Goal: Information Seeking & Learning: Learn about a topic

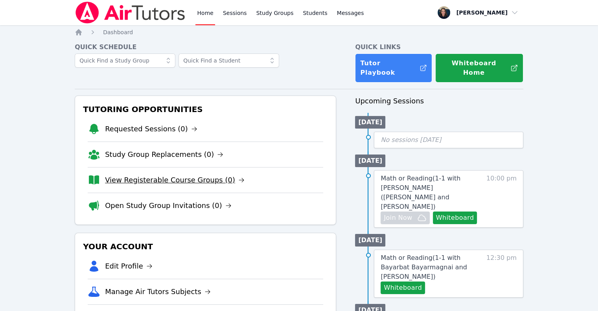
click at [186, 175] on link "View Registerable Course Groups (0)" at bounding box center [175, 180] width 140 height 11
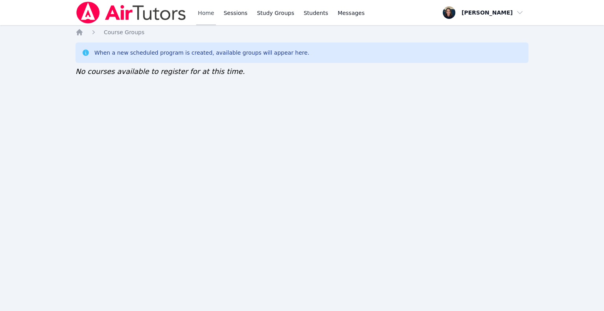
click at [205, 13] on link "Home" at bounding box center [205, 12] width 19 height 25
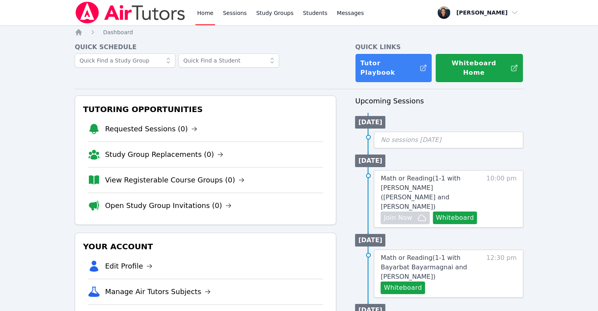
click at [174, 176] on li "View Registerable Course Groups (0)" at bounding box center [206, 180] width 236 height 26
click at [174, 175] on link "View Registerable Course Groups (0)" at bounding box center [175, 180] width 140 height 11
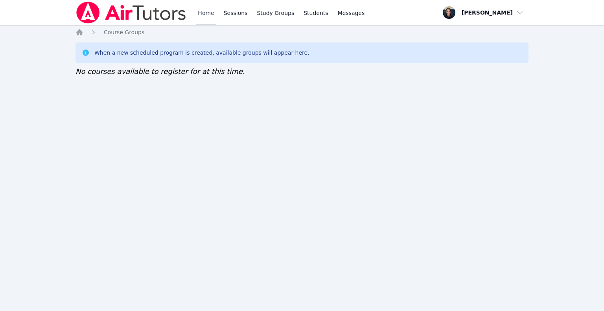
click at [209, 23] on link "Home" at bounding box center [205, 12] width 19 height 25
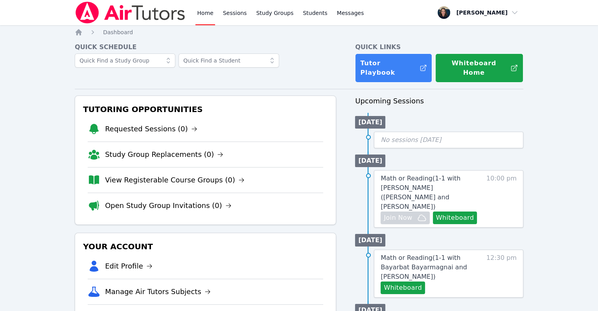
click at [209, 23] on link "Home" at bounding box center [204, 12] width 19 height 25
click at [205, 22] on link "Home" at bounding box center [204, 12] width 19 height 25
click at [186, 175] on link "View Registerable Course Groups (0)" at bounding box center [175, 180] width 140 height 11
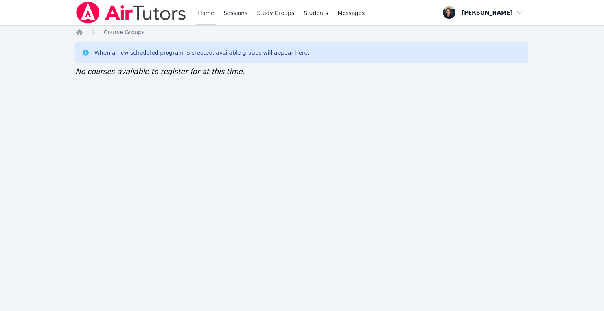
click at [208, 16] on link "Home" at bounding box center [205, 12] width 19 height 25
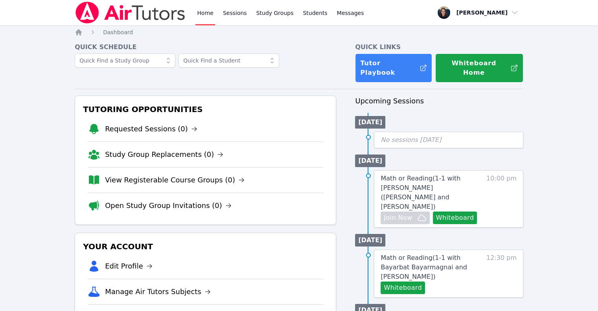
click at [170, 202] on li "Open Study Group Invitations (0)" at bounding box center [206, 206] width 236 height 26
click at [176, 200] on link "Open Study Group Invitations (0)" at bounding box center [168, 205] width 127 height 11
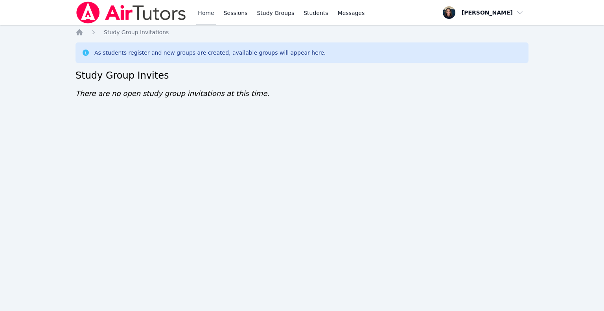
click at [200, 20] on link "Home" at bounding box center [205, 12] width 19 height 25
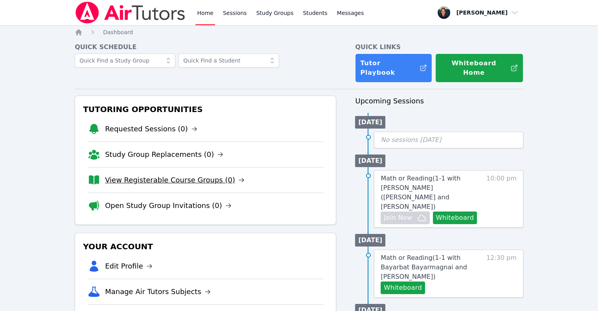
click at [168, 175] on link "View Registerable Course Groups (0)" at bounding box center [175, 180] width 140 height 11
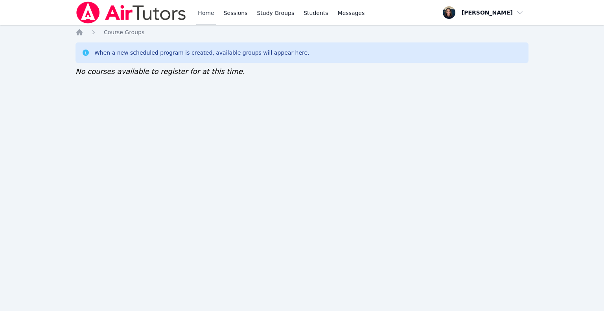
click at [201, 23] on link "Home" at bounding box center [205, 12] width 19 height 25
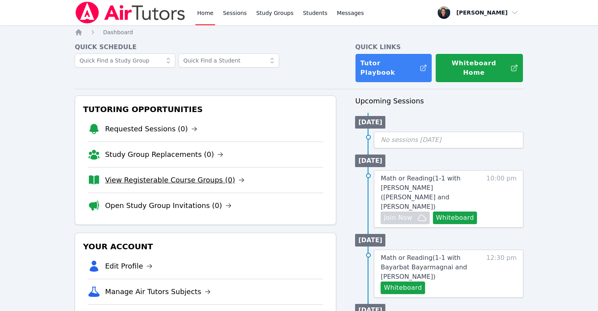
click at [171, 175] on link "View Registerable Course Groups (0)" at bounding box center [175, 180] width 140 height 11
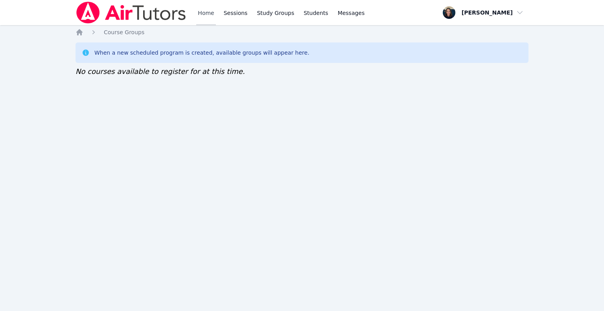
click at [212, 17] on link "Home" at bounding box center [205, 12] width 19 height 25
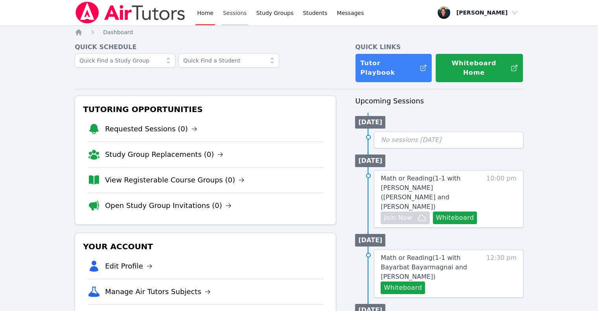
click at [232, 15] on link "Sessions" at bounding box center [234, 12] width 27 height 25
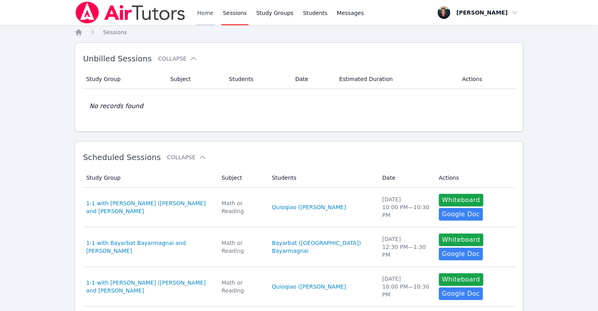
click at [206, 15] on link "Home" at bounding box center [204, 12] width 19 height 25
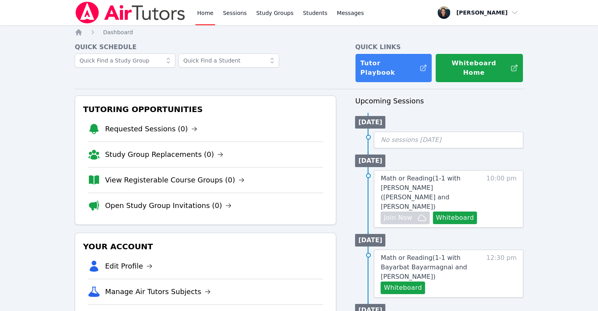
click at [206, 15] on link "Home" at bounding box center [204, 12] width 19 height 25
click at [226, 15] on link "Sessions" at bounding box center [234, 12] width 27 height 25
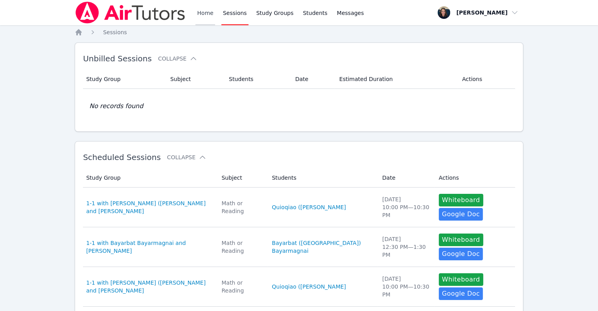
click at [206, 15] on link "Home" at bounding box center [204, 12] width 19 height 25
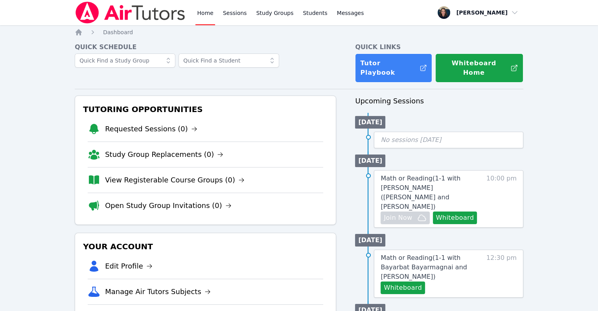
click at [206, 15] on link "Home" at bounding box center [204, 12] width 19 height 25
click at [199, 175] on link "View Registerable Course Groups (0)" at bounding box center [175, 180] width 140 height 11
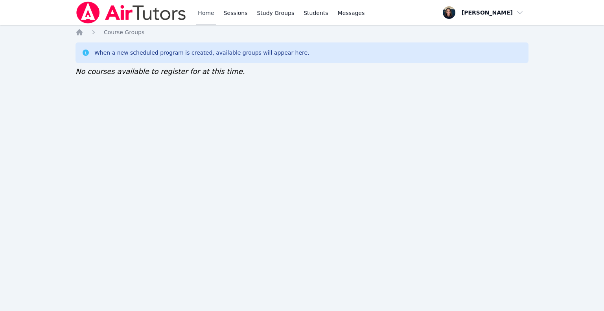
click at [207, 16] on link "Home" at bounding box center [205, 12] width 19 height 25
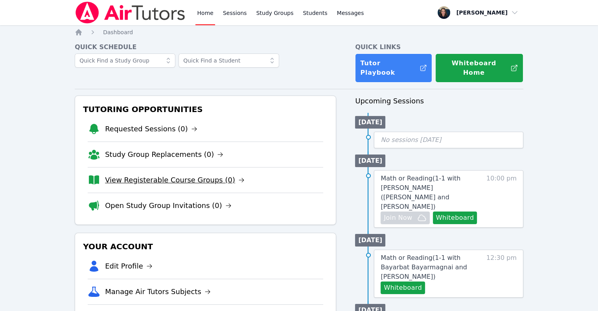
click at [134, 175] on link "View Registerable Course Groups (0)" at bounding box center [175, 180] width 140 height 11
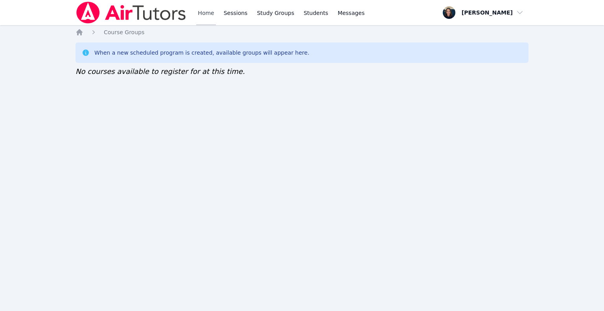
click at [205, 12] on link "Home" at bounding box center [205, 12] width 19 height 25
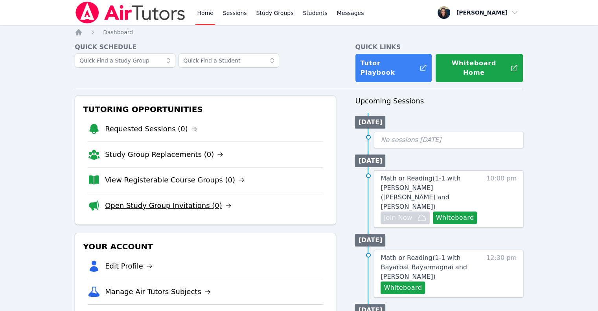
click at [157, 200] on link "Open Study Group Invitations (0)" at bounding box center [168, 205] width 127 height 11
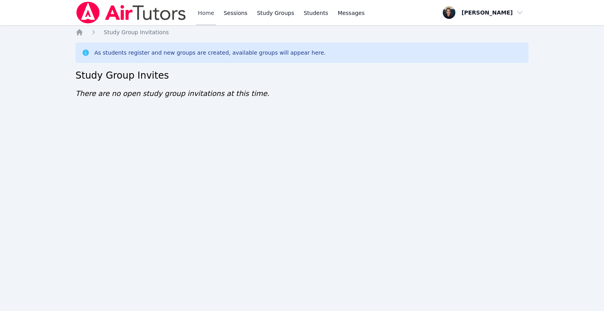
click at [211, 19] on link "Home" at bounding box center [205, 12] width 19 height 25
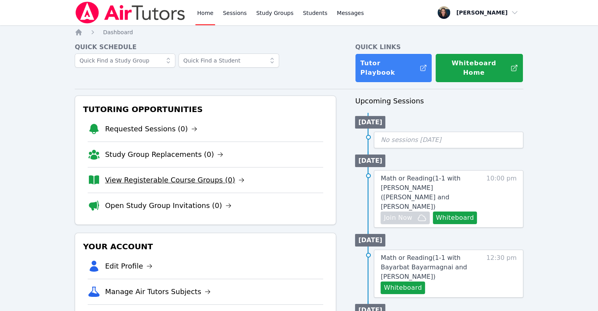
click at [177, 175] on link "View Registerable Course Groups (0)" at bounding box center [175, 180] width 140 height 11
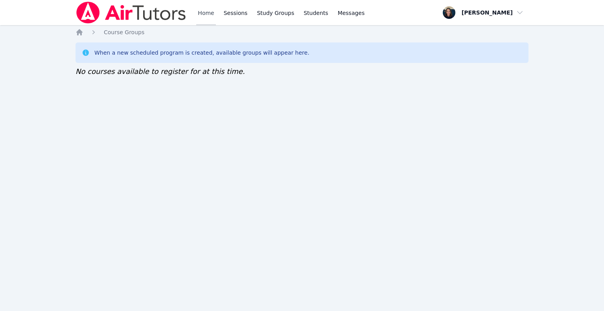
click at [210, 13] on link "Home" at bounding box center [205, 12] width 19 height 25
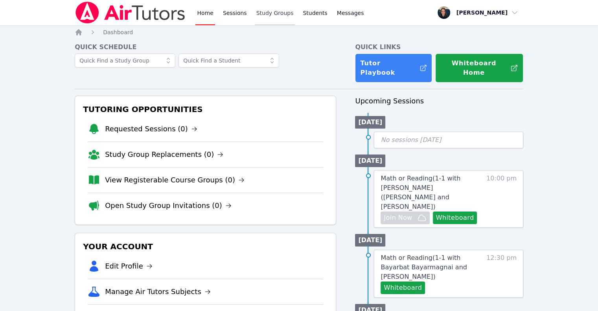
click at [271, 14] on link "Study Groups" at bounding box center [275, 12] width 41 height 25
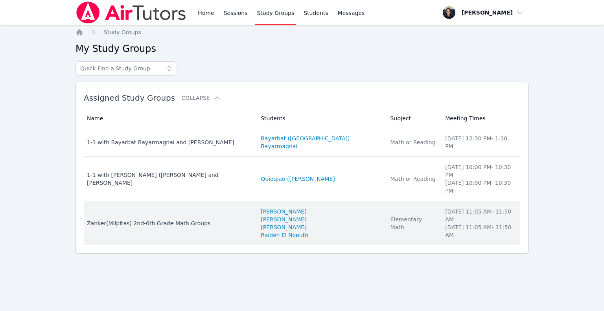
click at [290, 216] on link "[PERSON_NAME]" at bounding box center [284, 220] width 46 height 8
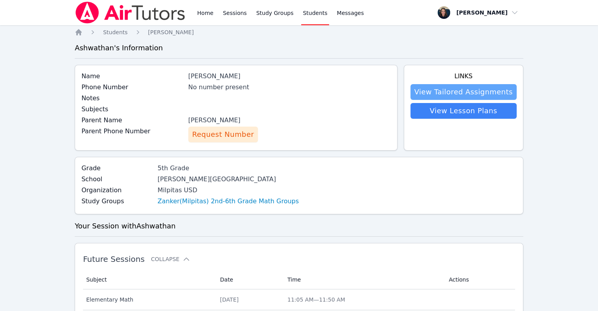
click at [487, 86] on link "View Tailored Assignments" at bounding box center [464, 92] width 106 height 16
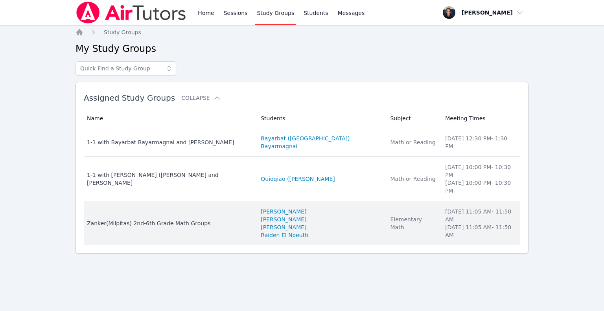
click at [199, 219] on div "Zanker(Milpitas) 2nd-6th Grade Math Groups" at bounding box center [169, 223] width 164 height 8
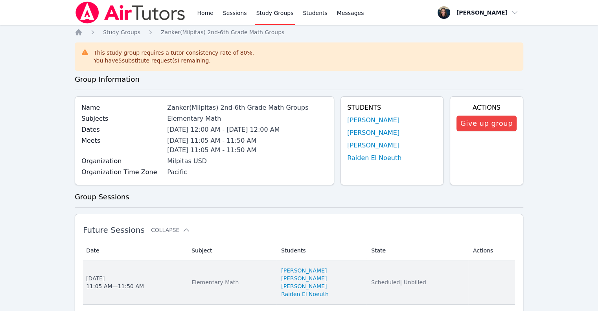
click at [287, 277] on link "[PERSON_NAME]" at bounding box center [304, 279] width 46 height 8
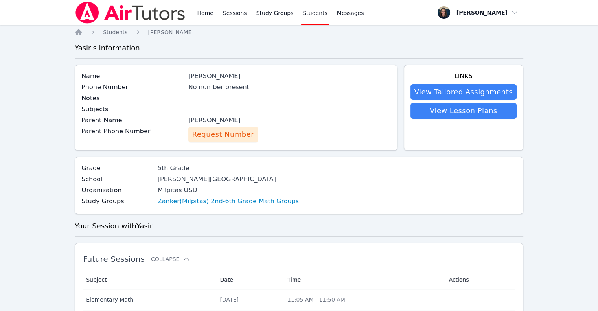
click at [228, 206] on link "Zanker(Milpitas) 2nd-6th Grade Math Groups" at bounding box center [228, 201] width 141 height 9
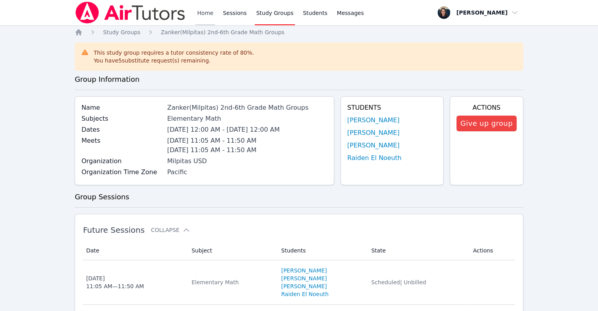
click at [205, 15] on link "Home" at bounding box center [204, 12] width 19 height 25
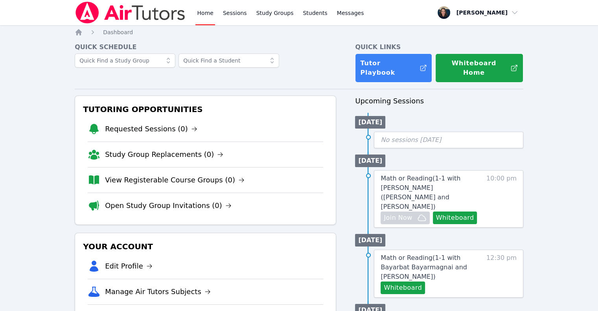
click at [159, 15] on img at bounding box center [130, 13] width 111 height 22
click at [139, 175] on link "View Registerable Course Groups (0)" at bounding box center [175, 180] width 140 height 11
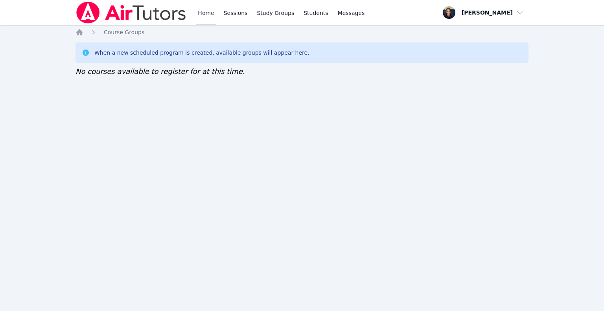
click at [201, 17] on link "Home" at bounding box center [205, 12] width 19 height 25
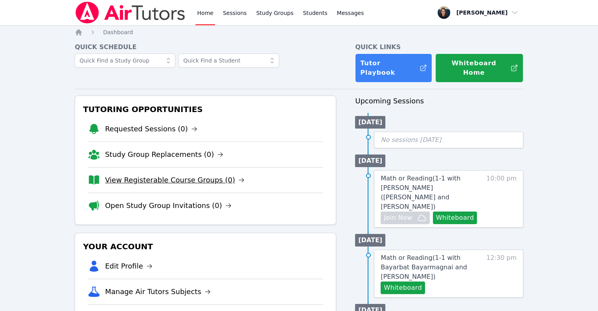
click at [149, 175] on link "View Registerable Course Groups (0)" at bounding box center [175, 180] width 140 height 11
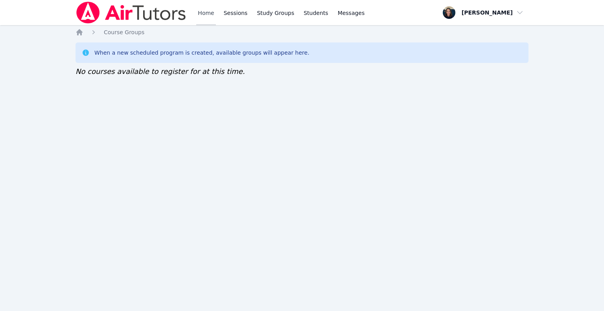
click at [212, 11] on link "Home" at bounding box center [205, 12] width 19 height 25
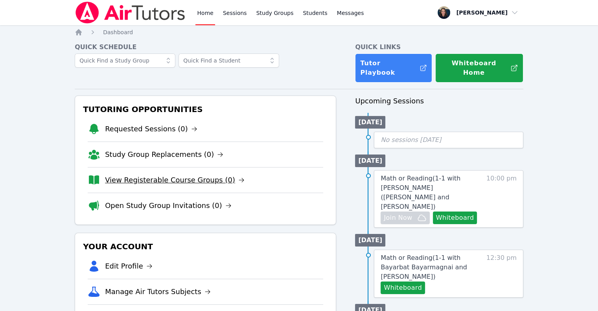
click at [142, 175] on link "View Registerable Course Groups (0)" at bounding box center [175, 180] width 140 height 11
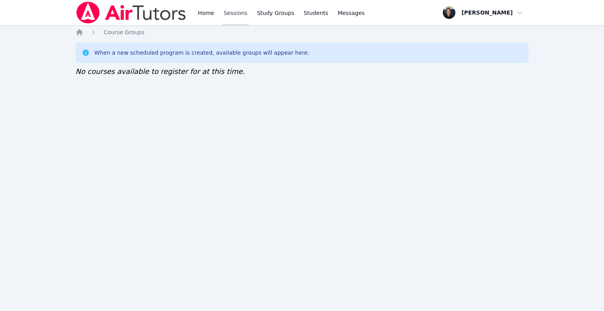
click at [232, 12] on link "Sessions" at bounding box center [235, 12] width 27 height 25
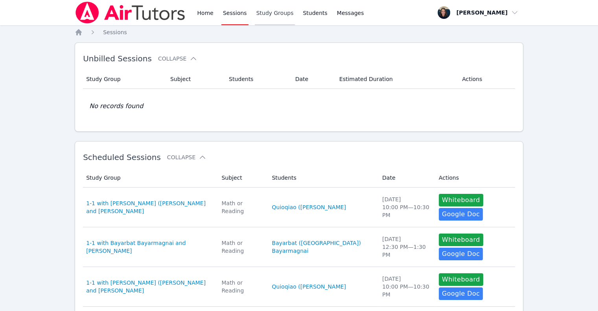
click at [276, 17] on link "Study Groups" at bounding box center [275, 12] width 41 height 25
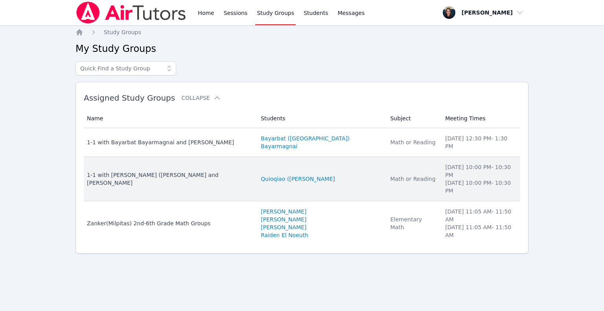
click at [207, 171] on div "1-1 with [PERSON_NAME] ([PERSON_NAME] and [PERSON_NAME]" at bounding box center [169, 179] width 164 height 16
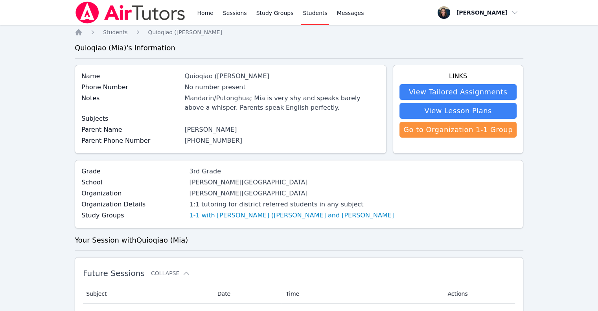
click at [190, 216] on link "1-1 with [PERSON_NAME] ([PERSON_NAME] and [PERSON_NAME]" at bounding box center [291, 215] width 205 height 9
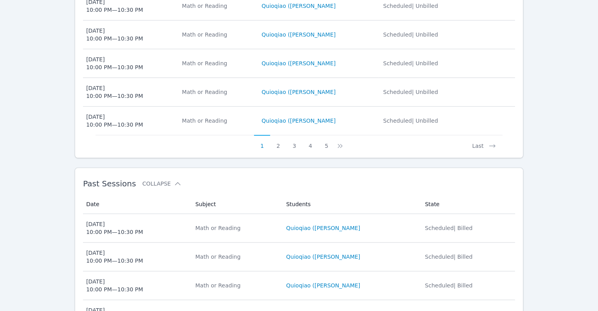
scroll to position [492, 0]
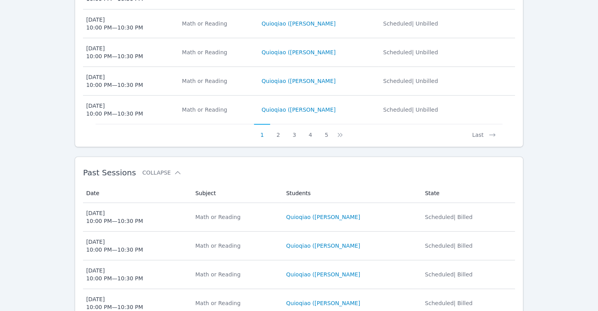
click at [345, 213] on link "Quioqiao (Mia) Yuan" at bounding box center [323, 217] width 74 height 8
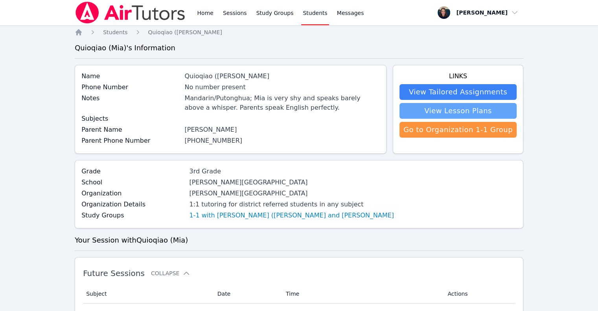
click at [471, 111] on link "View Lesson Plans" at bounding box center [458, 111] width 117 height 16
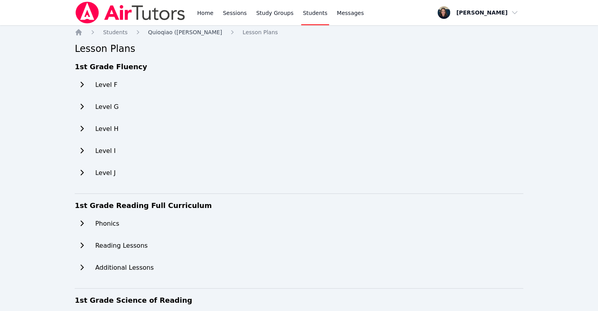
click at [168, 33] on span "Quioqiao (Mia) Yuan" at bounding box center [185, 32] width 74 height 6
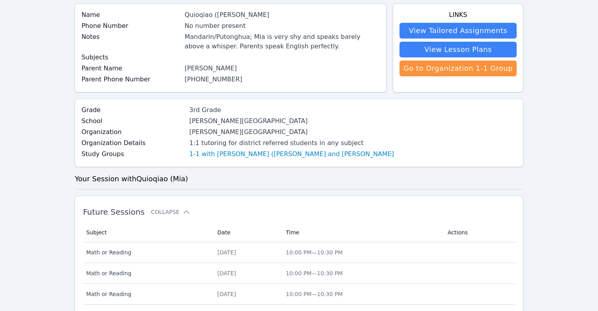
scroll to position [62, 0]
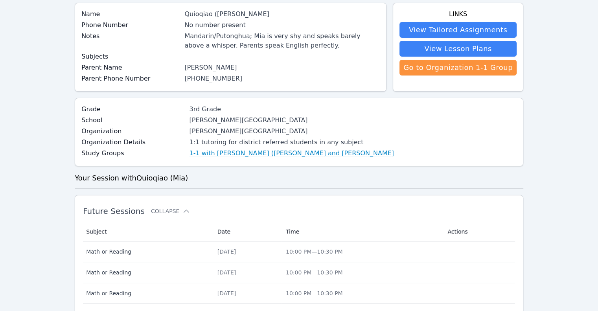
click at [278, 154] on link "1-1 with [PERSON_NAME] ([PERSON_NAME] and [PERSON_NAME]" at bounding box center [291, 153] width 205 height 9
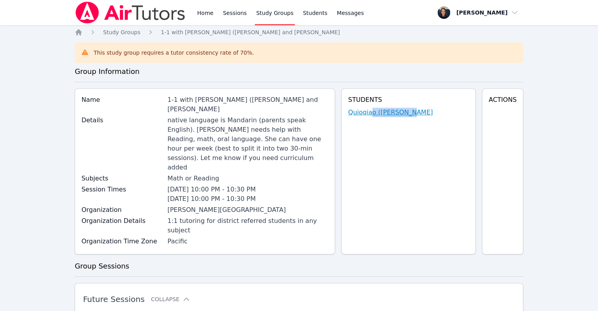
drag, startPoint x: 390, startPoint y: 118, endPoint x: 384, endPoint y: 113, distance: 7.9
click at [384, 113] on div "Students Quioqiao (Mia) Yuan" at bounding box center [408, 172] width 134 height 166
click at [384, 113] on link "Quioqiao (Mia) Yuan" at bounding box center [390, 112] width 85 height 9
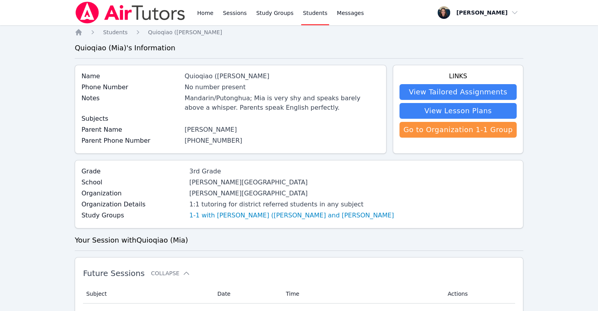
click at [494, 131] on link "Go to Organization 1-1 Group" at bounding box center [458, 130] width 117 height 16
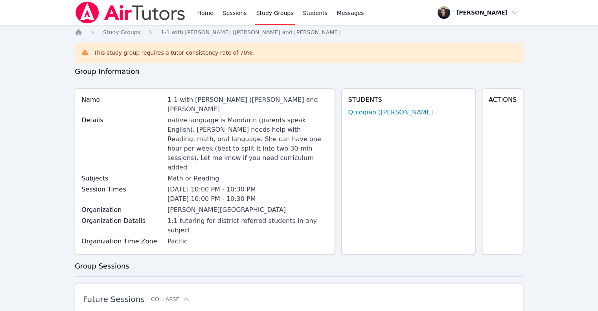
click at [236, 15] on link "Sessions" at bounding box center [234, 12] width 27 height 25
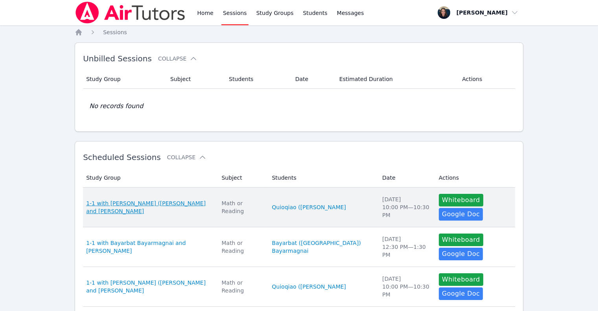
click at [166, 202] on span "1-1 with [PERSON_NAME] ([PERSON_NAME] and [PERSON_NAME]" at bounding box center [149, 207] width 126 height 16
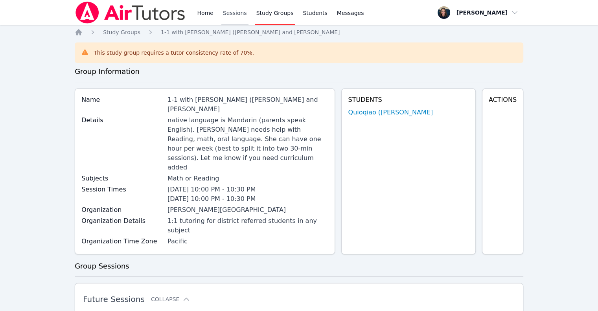
click at [227, 18] on link "Sessions" at bounding box center [234, 12] width 27 height 25
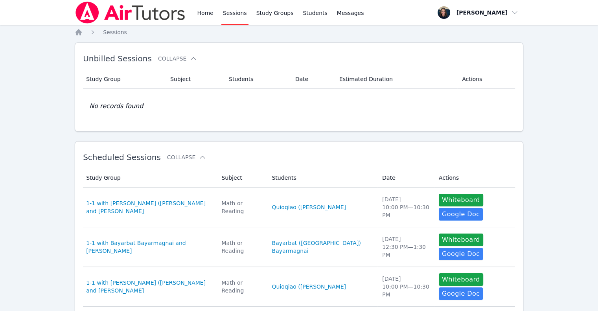
click at [171, 205] on span "1-1 with [PERSON_NAME] ([PERSON_NAME] and [PERSON_NAME]" at bounding box center [149, 207] width 126 height 16
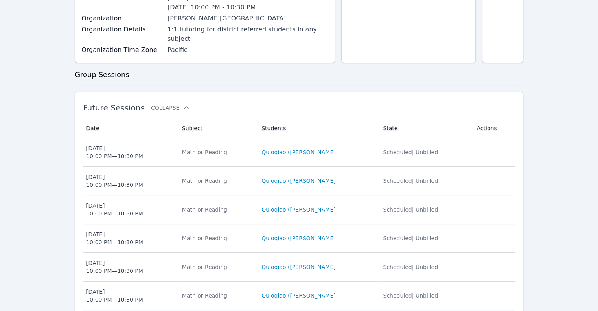
scroll to position [192, 0]
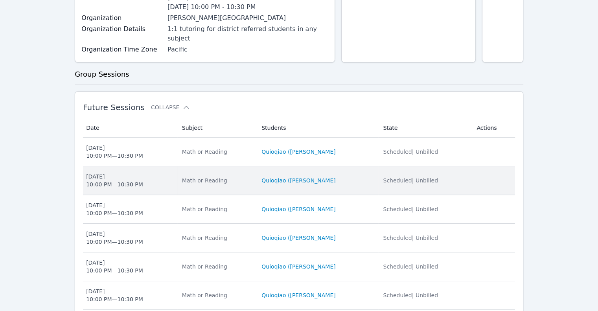
click at [295, 166] on td "Students Quioqiao (Mia) Yuan" at bounding box center [318, 180] width 122 height 29
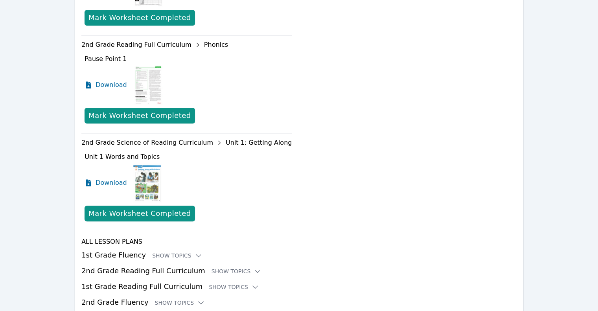
scroll to position [856, 0]
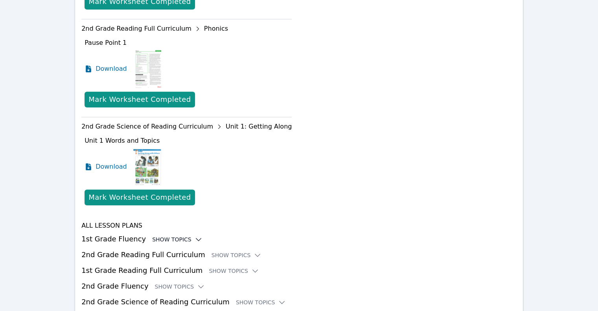
click at [175, 234] on h3 "1st Grade Fluency Show Topics" at bounding box center [298, 239] width 435 height 11
click at [175, 236] on div "Show Topics" at bounding box center [177, 240] width 50 height 8
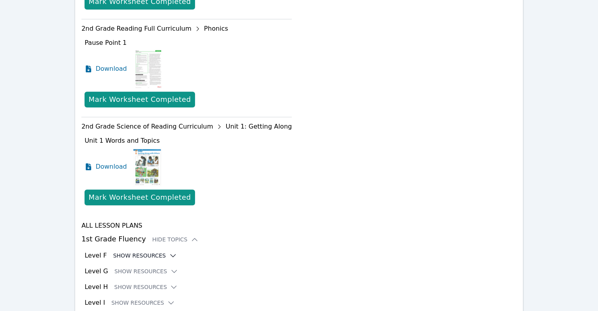
click at [140, 252] on button "Show Resources" at bounding box center [145, 256] width 64 height 8
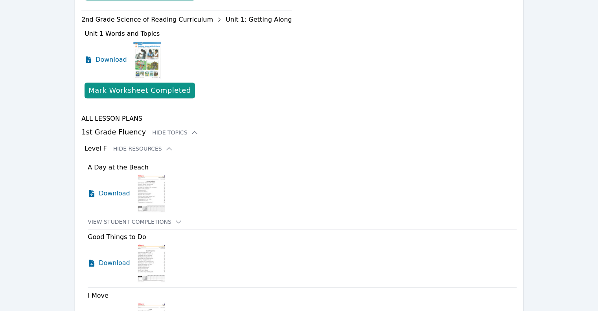
scroll to position [965, 0]
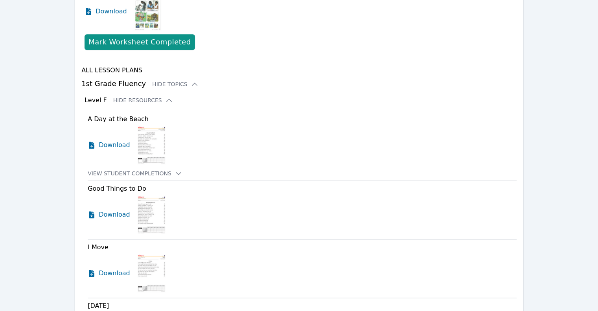
scroll to position [1015, 0]
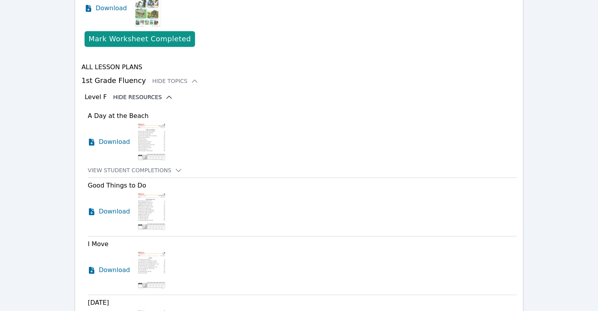
click at [152, 93] on button "Hide Resources" at bounding box center [143, 97] width 60 height 8
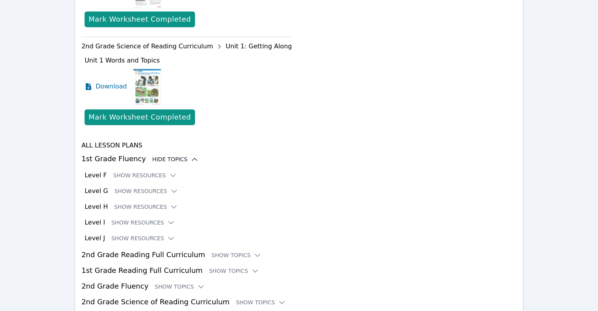
click at [172, 155] on div "Hide Topics" at bounding box center [175, 159] width 46 height 8
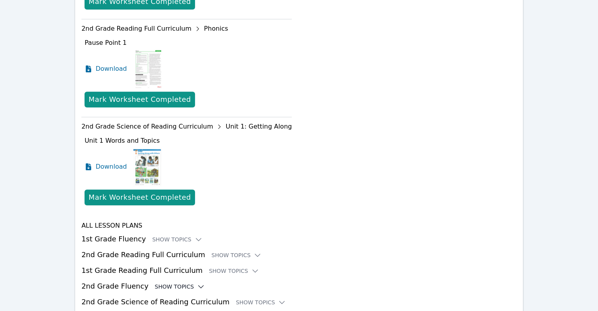
click at [157, 283] on div "Show Topics" at bounding box center [180, 287] width 50 height 8
click at [142, 299] on button "Show Resources" at bounding box center [146, 303] width 64 height 8
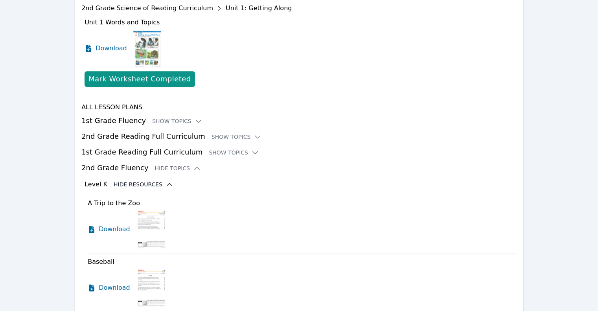
scroll to position [979, 0]
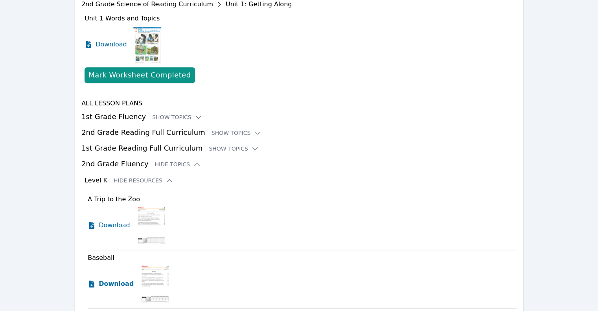
click at [107, 279] on span "Download" at bounding box center [116, 283] width 35 height 9
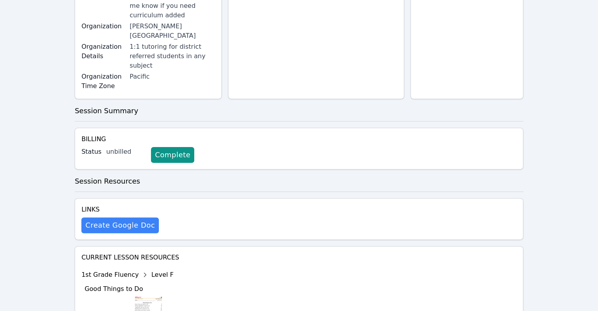
scroll to position [0, 0]
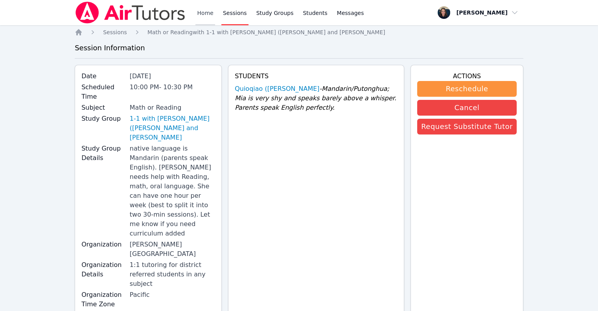
click at [212, 14] on link "Home" at bounding box center [204, 12] width 19 height 25
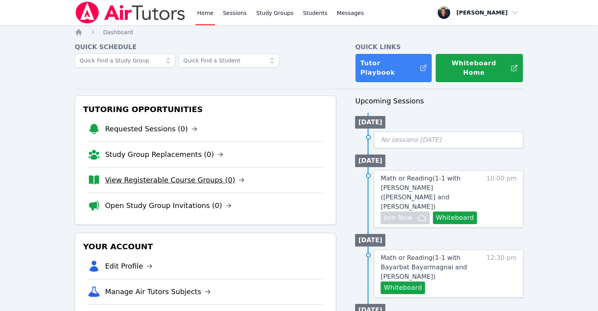
click at [203, 175] on link "View Registerable Course Groups (0)" at bounding box center [175, 180] width 140 height 11
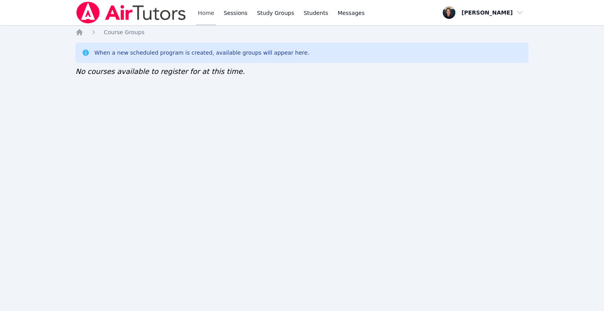
click at [208, 16] on link "Home" at bounding box center [205, 12] width 19 height 25
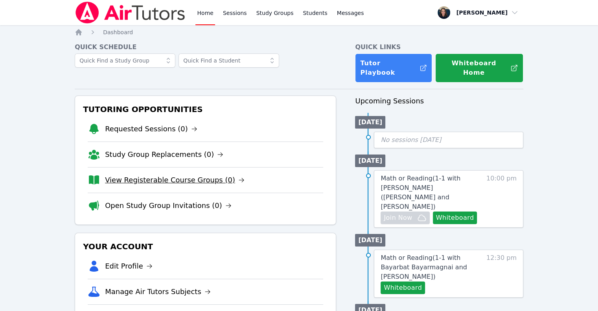
click at [177, 175] on link "View Registerable Course Groups (0)" at bounding box center [175, 180] width 140 height 11
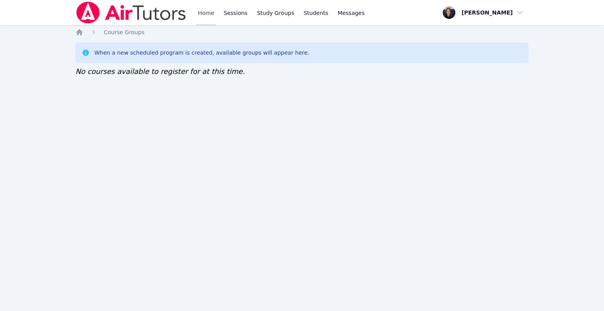
click at [205, 6] on link "Home" at bounding box center [205, 12] width 19 height 25
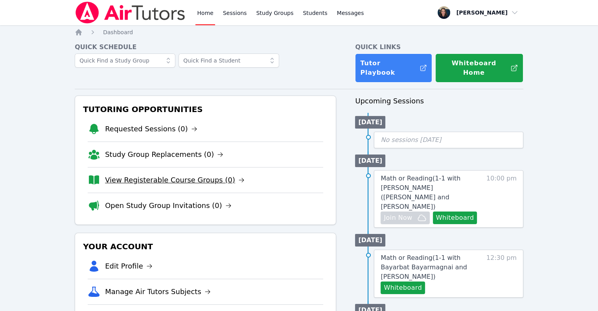
click at [196, 175] on link "View Registerable Course Groups (0)" at bounding box center [175, 180] width 140 height 11
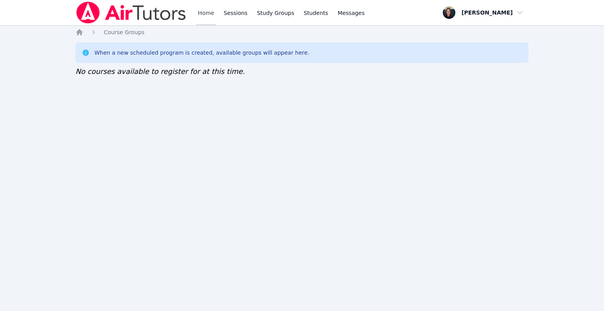
click at [206, 17] on link "Home" at bounding box center [205, 12] width 19 height 25
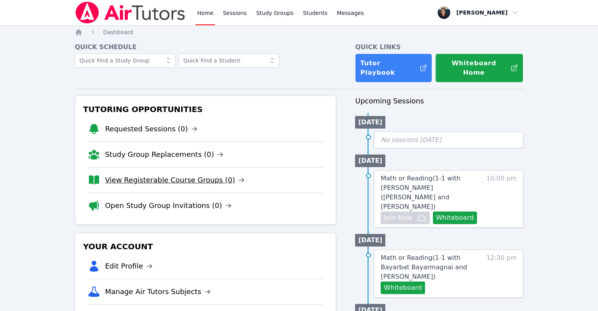
click at [186, 175] on link "View Registerable Course Groups (0)" at bounding box center [175, 180] width 140 height 11
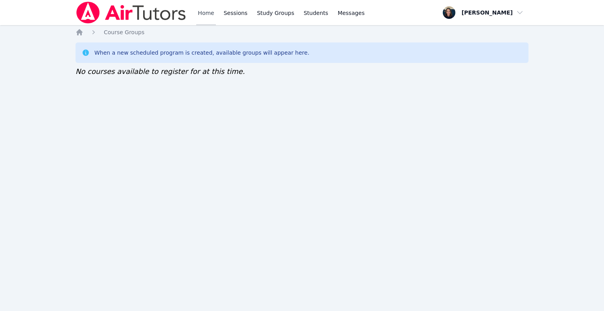
click at [197, 20] on link "Home" at bounding box center [205, 12] width 19 height 25
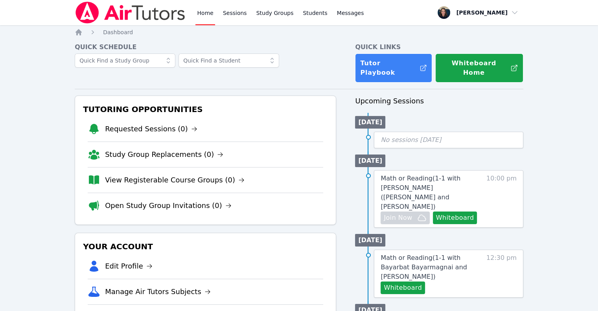
click at [186, 175] on link "View Registerable Course Groups (0)" at bounding box center [175, 180] width 140 height 11
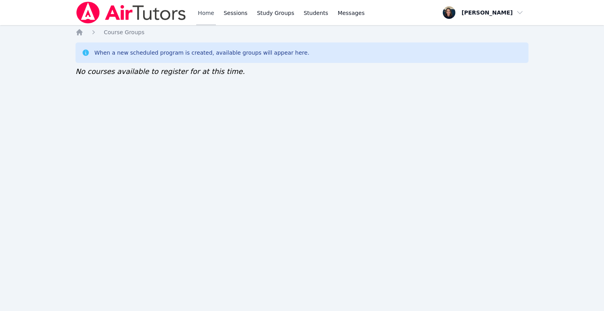
click at [210, 9] on link "Home" at bounding box center [205, 12] width 19 height 25
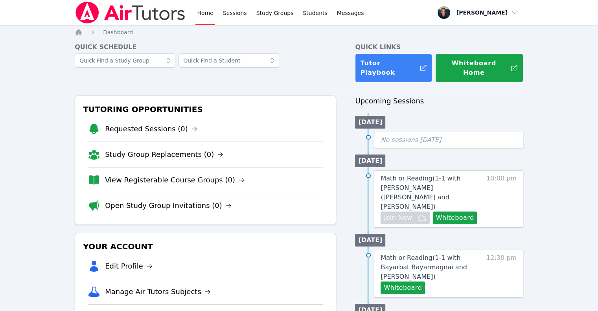
click at [193, 175] on link "View Registerable Course Groups (0)" at bounding box center [175, 180] width 140 height 11
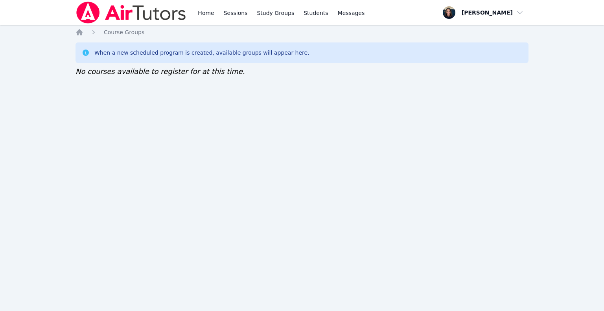
click at [205, 19] on link "Home" at bounding box center [205, 12] width 19 height 25
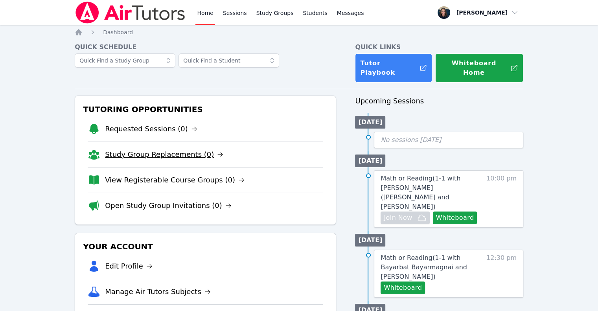
click at [178, 149] on link "Study Group Replacements (0)" at bounding box center [164, 154] width 118 height 11
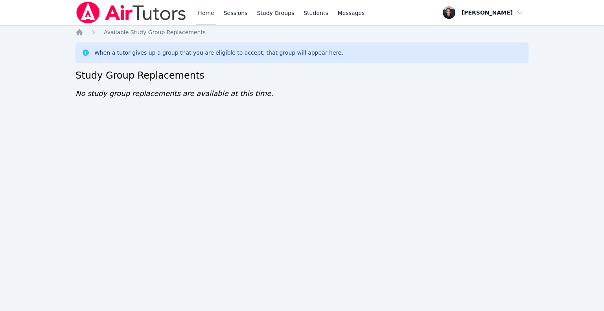
click at [211, 19] on link "Home" at bounding box center [205, 12] width 19 height 25
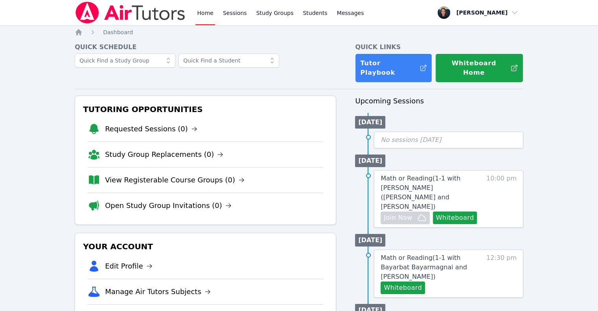
click at [109, 20] on img at bounding box center [130, 13] width 111 height 22
click at [127, 175] on link "View Registerable Course Groups (0)" at bounding box center [175, 180] width 140 height 11
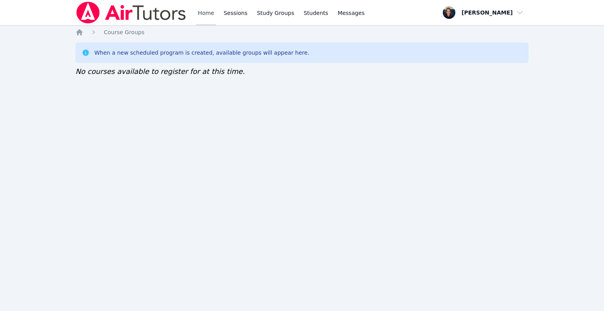
click at [198, 8] on link "Home" at bounding box center [205, 12] width 19 height 25
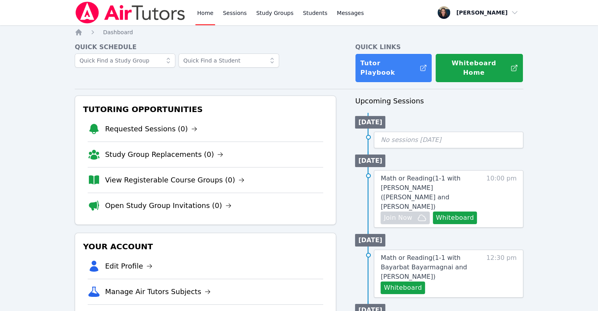
click at [194, 175] on link "View Registerable Course Groups (0)" at bounding box center [175, 180] width 140 height 11
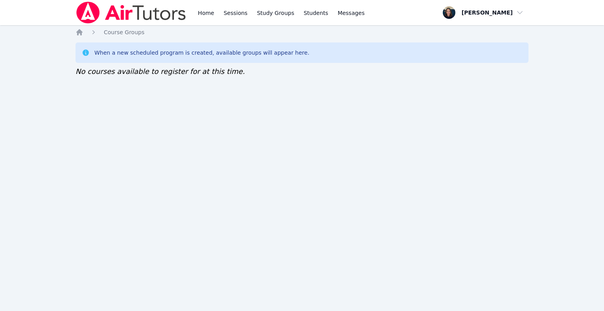
click at [211, 18] on link "Home" at bounding box center [205, 12] width 19 height 25
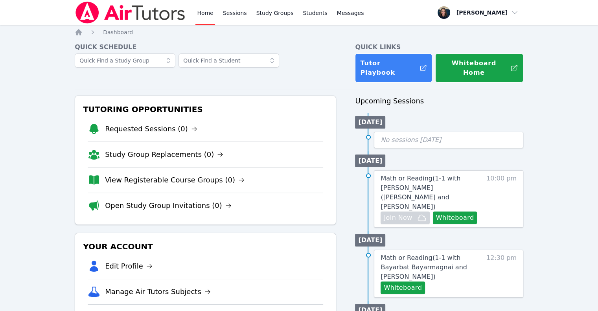
click at [140, 20] on img at bounding box center [130, 13] width 111 height 22
click at [159, 21] on img at bounding box center [130, 13] width 111 height 22
click at [158, 175] on link "View Registerable Course Groups (0)" at bounding box center [175, 180] width 140 height 11
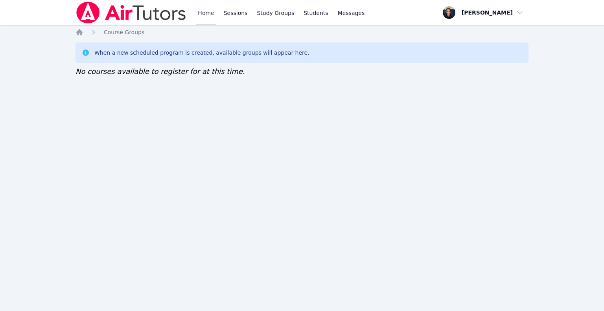
click at [212, 16] on link "Home" at bounding box center [205, 12] width 19 height 25
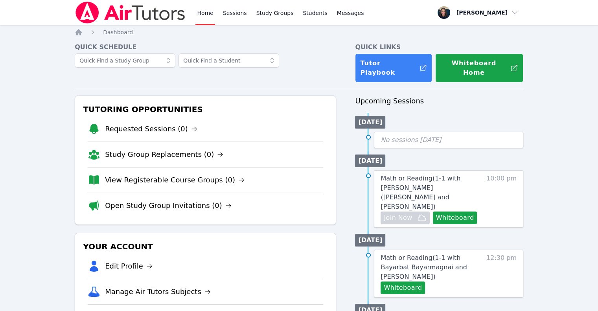
click at [151, 175] on link "View Registerable Course Groups (0)" at bounding box center [175, 180] width 140 height 11
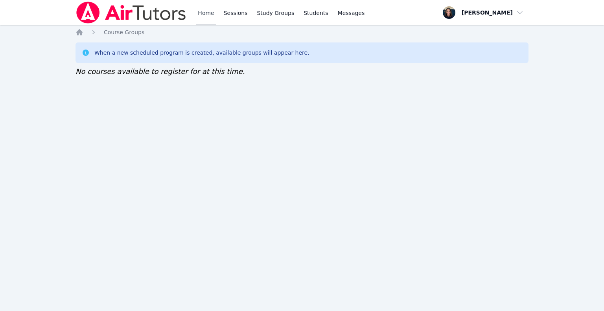
click at [208, 15] on link "Home" at bounding box center [205, 12] width 19 height 25
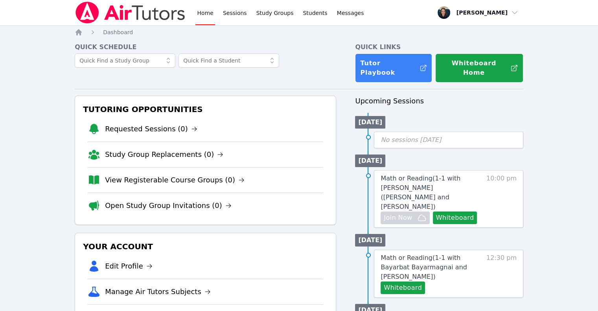
click at [201, 24] on link "Home" at bounding box center [204, 12] width 19 height 25
click at [187, 175] on link "View Registerable Course Groups (0)" at bounding box center [175, 180] width 140 height 11
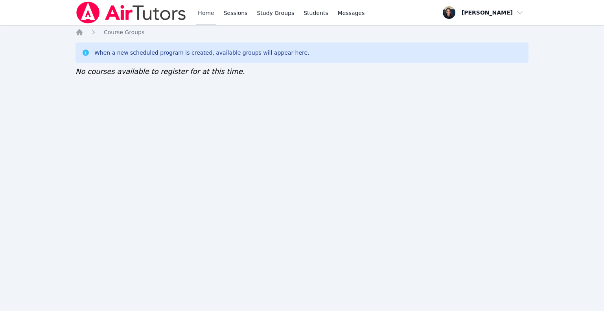
click at [206, 17] on link "Home" at bounding box center [205, 12] width 19 height 25
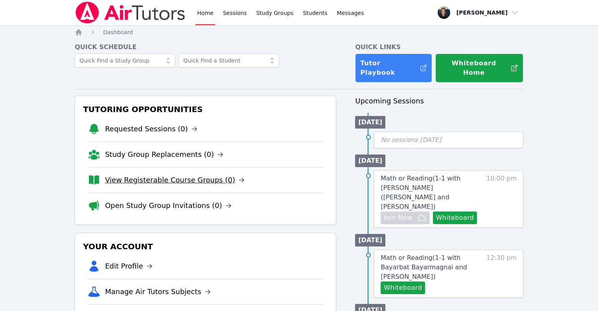
click at [148, 175] on link "View Registerable Course Groups (0)" at bounding box center [175, 180] width 140 height 11
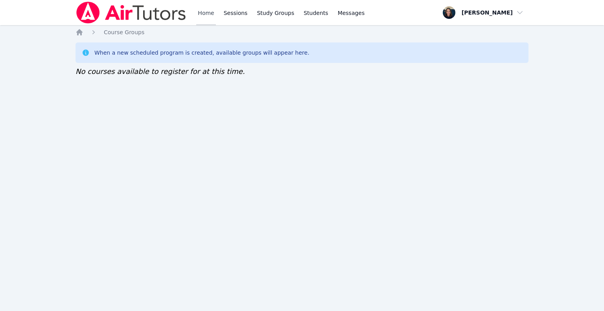
click at [203, 20] on link "Home" at bounding box center [205, 12] width 19 height 25
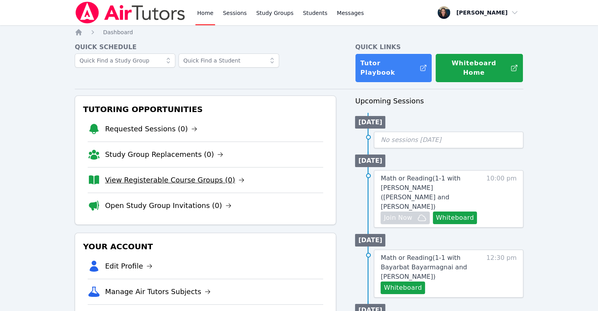
click at [167, 175] on link "View Registerable Course Groups (0)" at bounding box center [175, 180] width 140 height 11
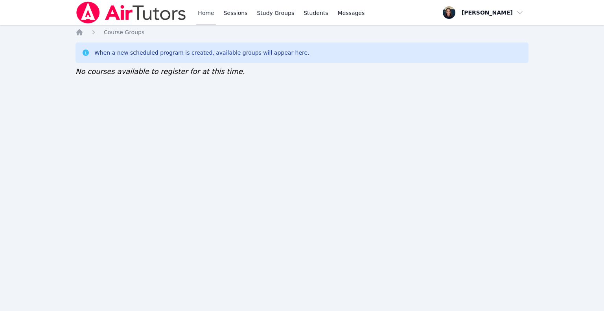
click at [201, 13] on link "Home" at bounding box center [205, 12] width 19 height 25
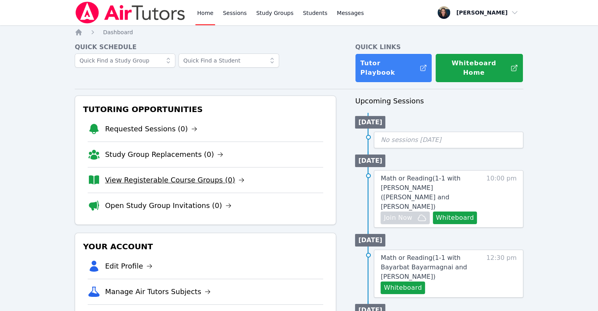
click at [160, 175] on link "View Registerable Course Groups (0)" at bounding box center [175, 180] width 140 height 11
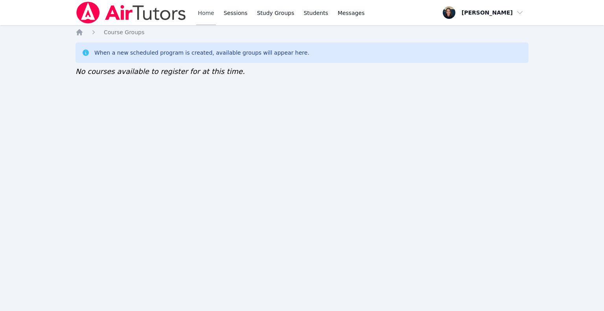
click at [200, 15] on link "Home" at bounding box center [205, 12] width 19 height 25
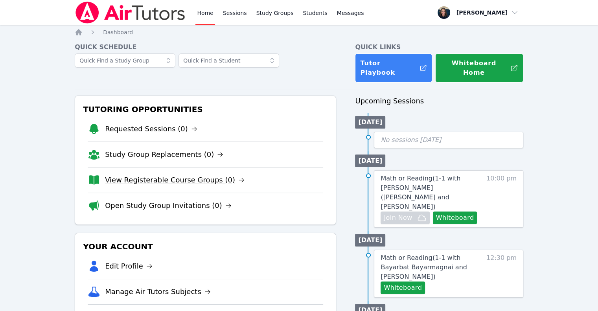
click at [159, 175] on link "View Registerable Course Groups (0)" at bounding box center [175, 180] width 140 height 11
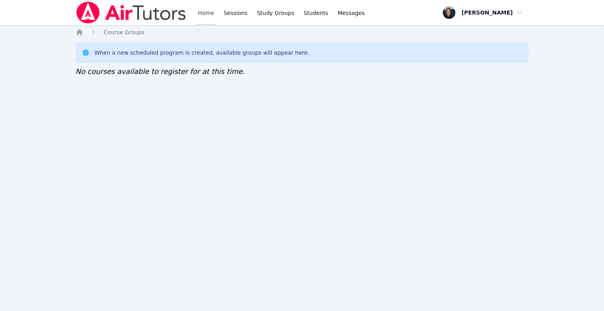
click at [211, 15] on link "Home" at bounding box center [205, 12] width 19 height 25
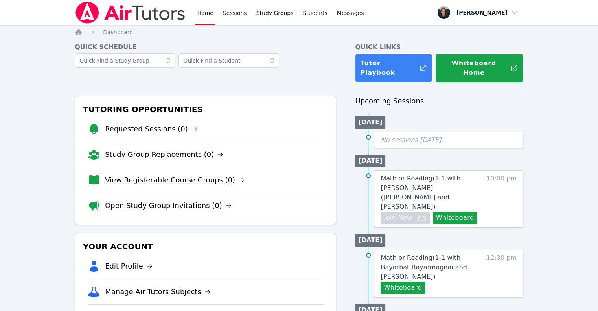
click at [148, 175] on link "View Registerable Course Groups (0)" at bounding box center [175, 180] width 140 height 11
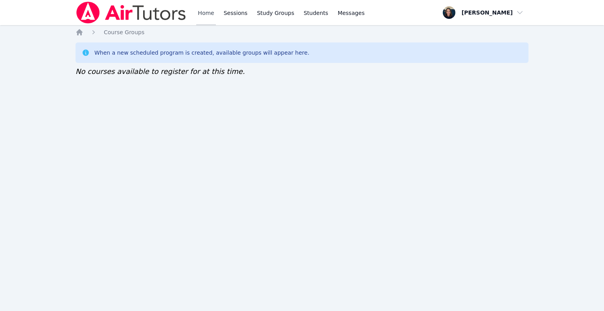
click at [207, 12] on link "Home" at bounding box center [205, 12] width 19 height 25
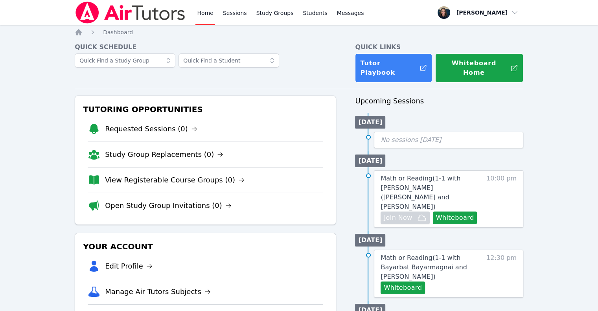
click at [207, 12] on link "Home" at bounding box center [204, 12] width 19 height 25
click at [186, 175] on link "View Registerable Course Groups (0)" at bounding box center [175, 180] width 140 height 11
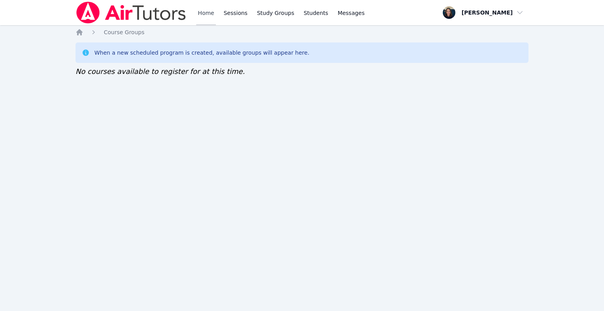
click at [205, 18] on link "Home" at bounding box center [205, 12] width 19 height 25
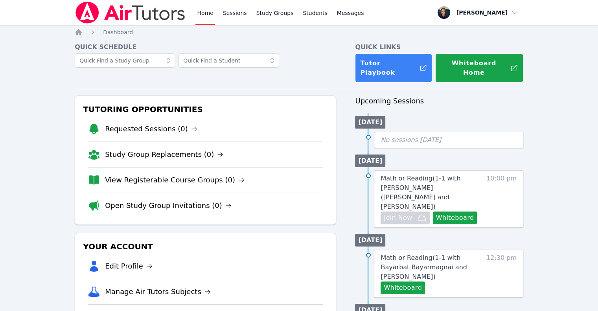
click at [162, 175] on link "View Registerable Course Groups (0)" at bounding box center [175, 180] width 140 height 11
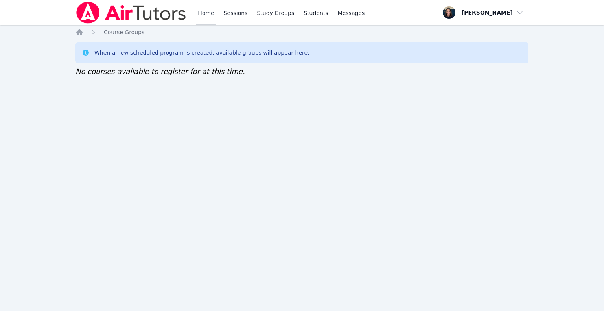
click at [200, 18] on link "Home" at bounding box center [205, 12] width 19 height 25
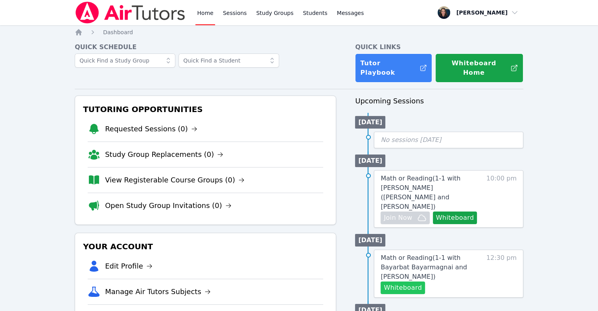
click at [409, 282] on button "Whiteboard" at bounding box center [403, 288] width 44 height 13
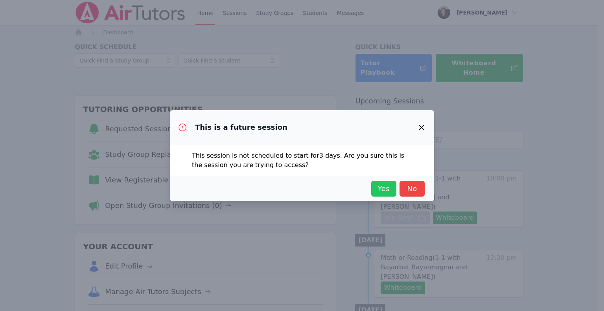
click at [372, 188] on button "Yes" at bounding box center [383, 189] width 25 height 16
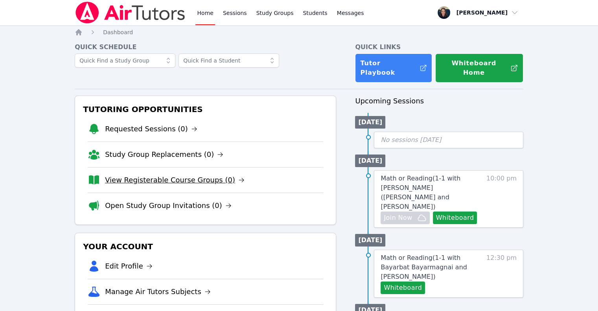
click at [165, 175] on link "View Registerable Course Groups (0)" at bounding box center [175, 180] width 140 height 11
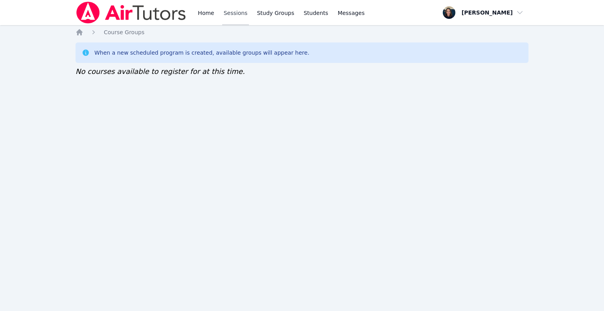
click at [233, 9] on link "Sessions" at bounding box center [235, 12] width 27 height 25
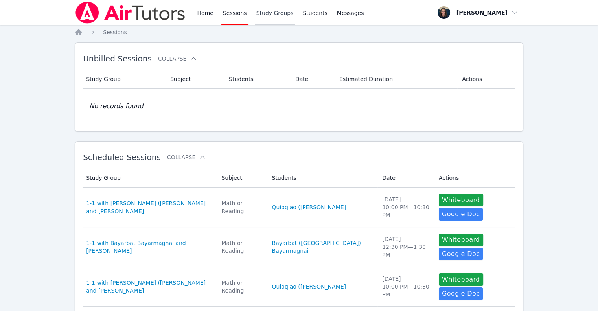
click at [267, 18] on link "Study Groups" at bounding box center [275, 12] width 41 height 25
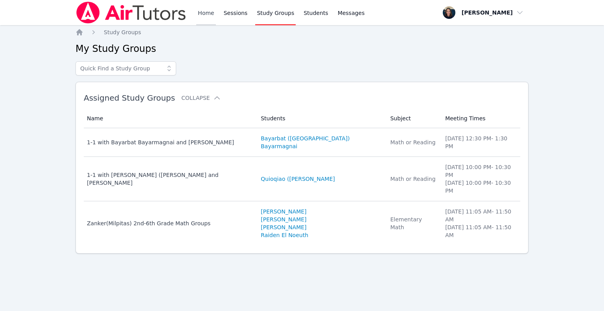
click at [203, 18] on link "Home" at bounding box center [205, 12] width 19 height 25
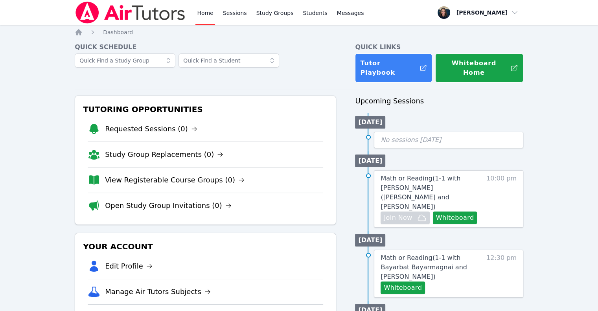
click at [302, 171] on li "View Registerable Course Groups (0)" at bounding box center [206, 180] width 236 height 26
click at [147, 175] on link "View Registerable Course Groups (0)" at bounding box center [175, 180] width 140 height 11
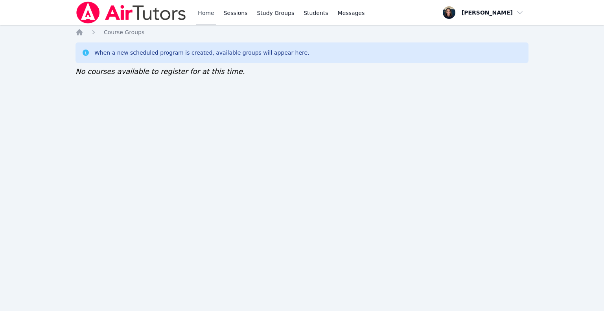
click at [207, 20] on link "Home" at bounding box center [205, 12] width 19 height 25
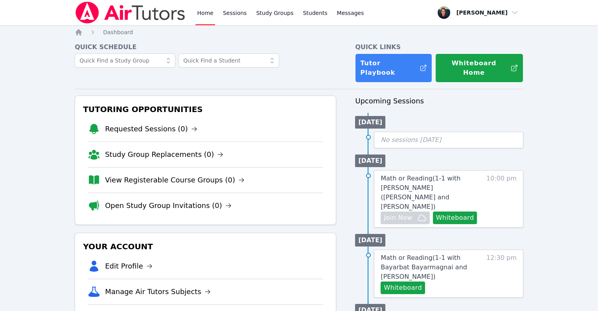
click at [175, 175] on link "View Registerable Course Groups (0)" at bounding box center [175, 180] width 140 height 11
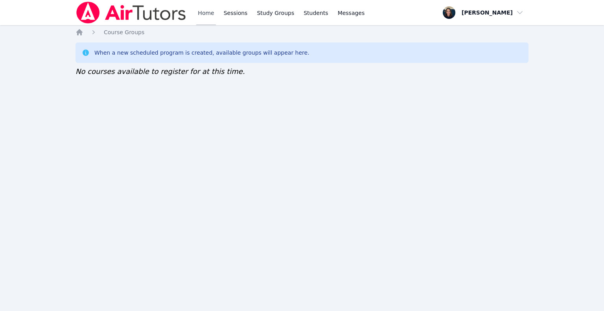
click at [198, 19] on link "Home" at bounding box center [205, 12] width 19 height 25
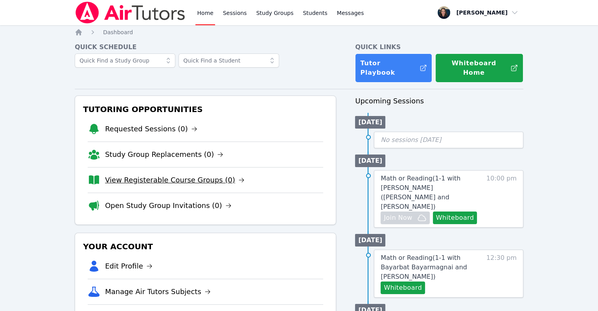
click at [175, 175] on link "View Registerable Course Groups (0)" at bounding box center [175, 180] width 140 height 11
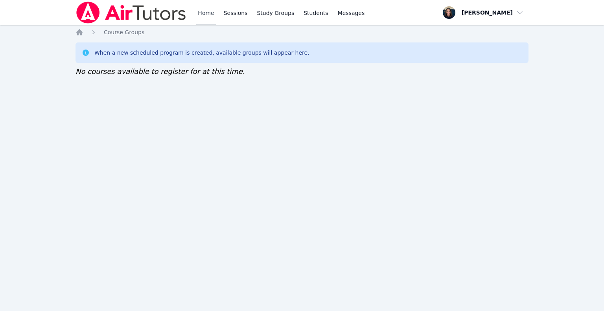
click at [208, 20] on link "Home" at bounding box center [205, 12] width 19 height 25
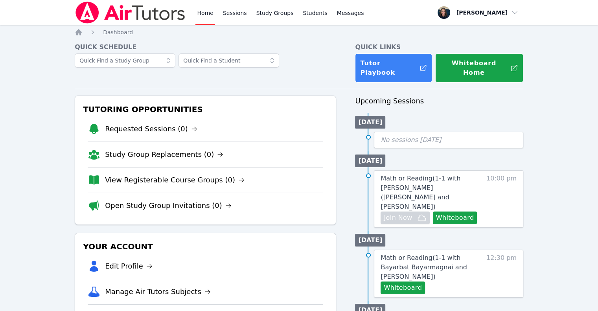
click at [186, 175] on link "View Registerable Course Groups (0)" at bounding box center [175, 180] width 140 height 11
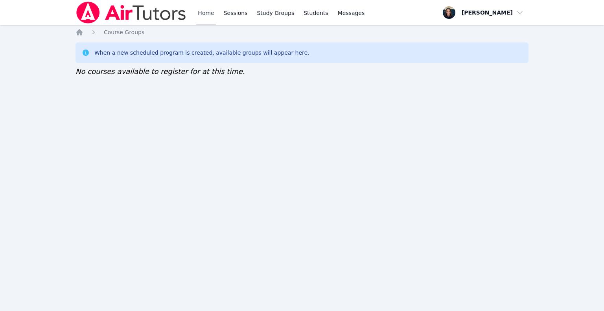
click at [208, 14] on link "Home" at bounding box center [205, 12] width 19 height 25
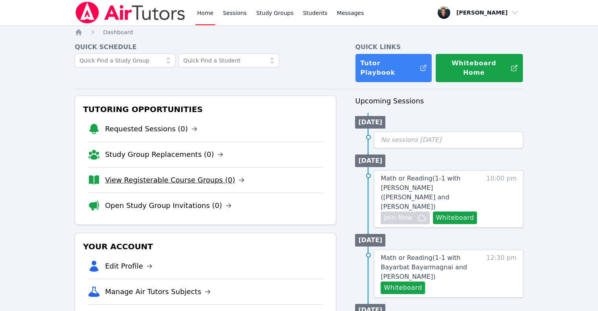
click at [171, 175] on link "View Registerable Course Groups (0)" at bounding box center [175, 180] width 140 height 11
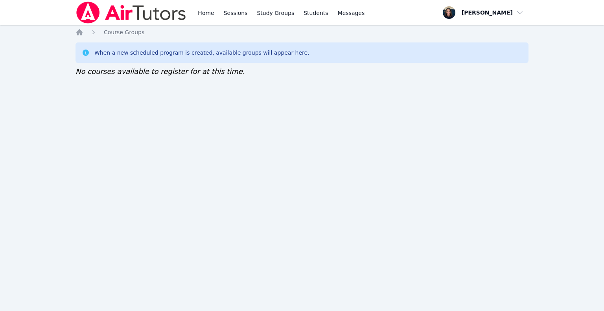
click at [209, 20] on link "Home" at bounding box center [205, 12] width 19 height 25
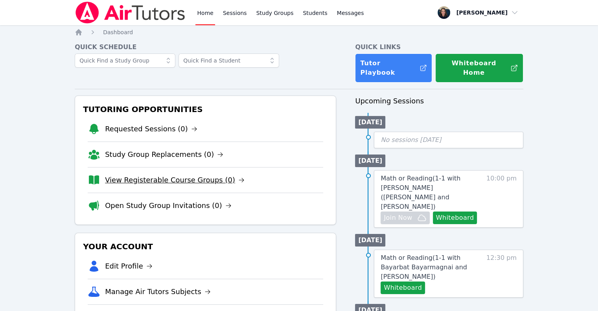
click at [170, 175] on link "View Registerable Course Groups (0)" at bounding box center [175, 180] width 140 height 11
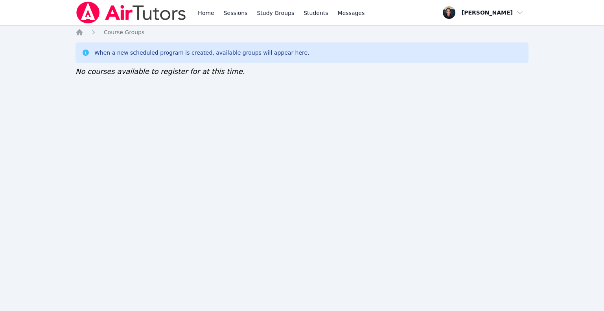
click at [209, 14] on link "Home" at bounding box center [205, 12] width 19 height 25
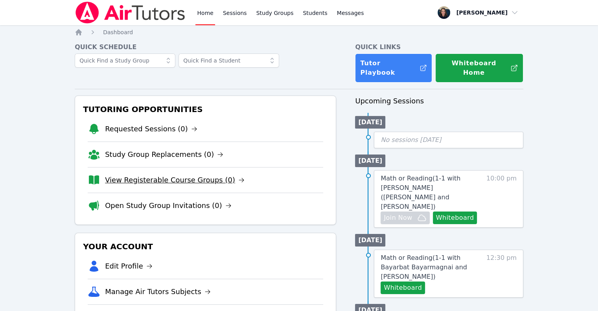
click at [173, 175] on link "View Registerable Course Groups (0)" at bounding box center [175, 180] width 140 height 11
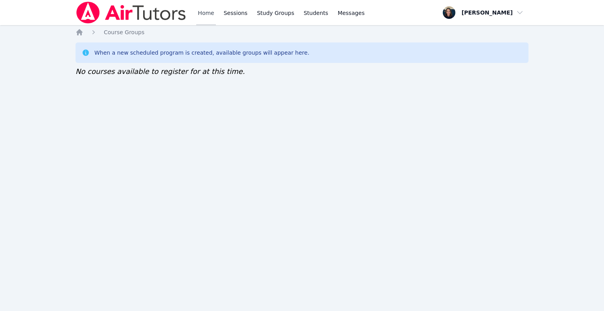
click at [208, 23] on link "Home" at bounding box center [205, 12] width 19 height 25
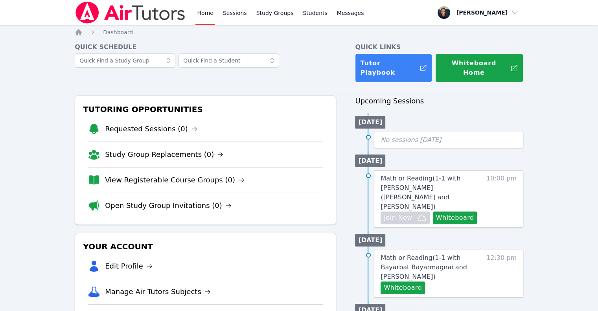
click at [192, 175] on link "View Registerable Course Groups (0)" at bounding box center [175, 180] width 140 height 11
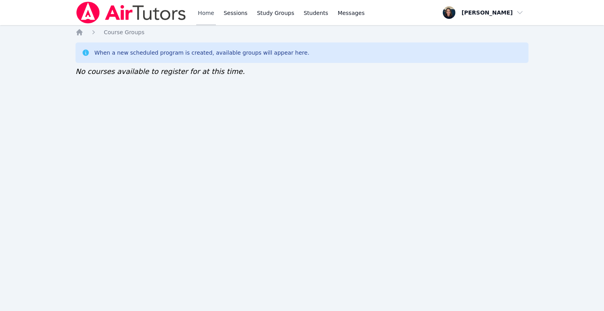
click at [213, 14] on link "Home" at bounding box center [205, 12] width 19 height 25
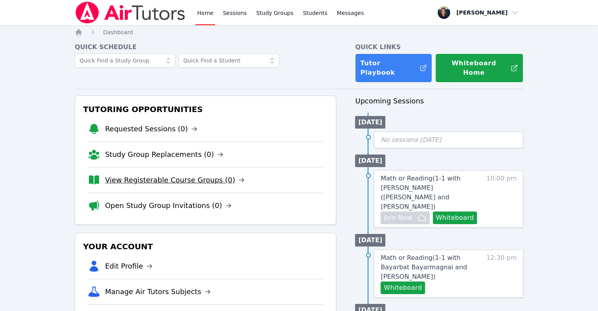
click at [214, 175] on link "View Registerable Course Groups (0)" at bounding box center [175, 180] width 140 height 11
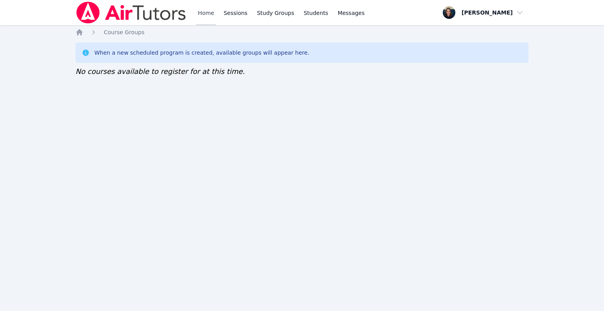
click at [200, 12] on link "Home" at bounding box center [205, 12] width 19 height 25
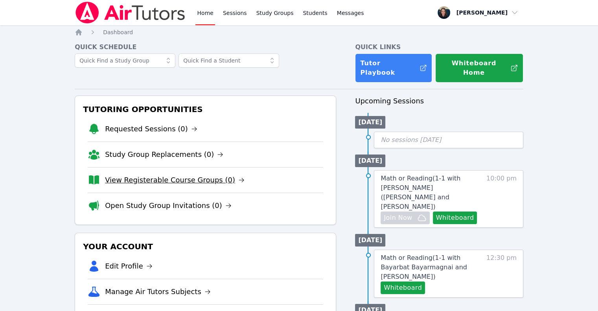
click at [193, 175] on link "View Registerable Course Groups (0)" at bounding box center [175, 180] width 140 height 11
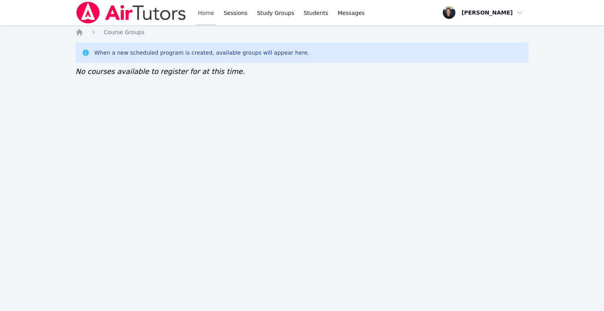
click at [202, 17] on link "Home" at bounding box center [205, 12] width 19 height 25
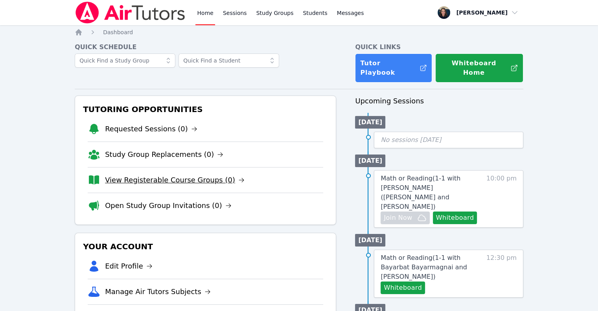
click at [180, 175] on link "View Registerable Course Groups (0)" at bounding box center [175, 180] width 140 height 11
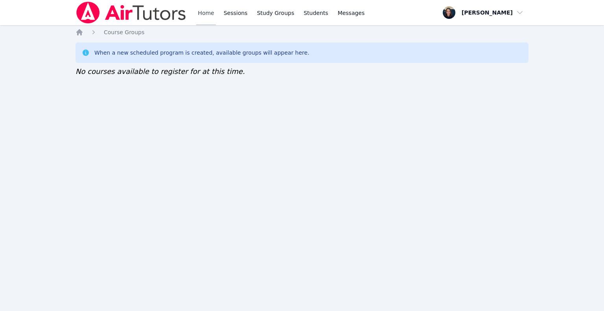
click at [208, 15] on link "Home" at bounding box center [205, 12] width 19 height 25
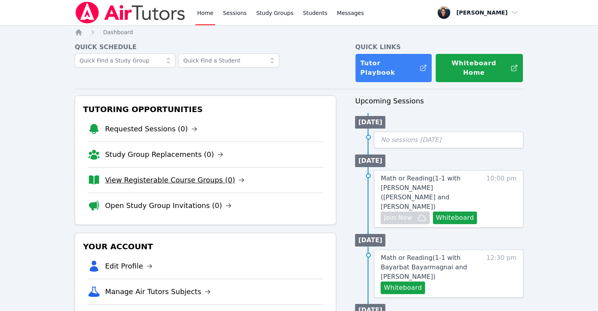
click at [138, 175] on link "View Registerable Course Groups (0)" at bounding box center [175, 180] width 140 height 11
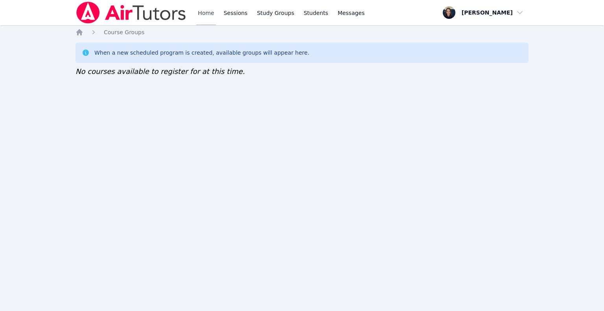
click at [209, 9] on link "Home" at bounding box center [205, 12] width 19 height 25
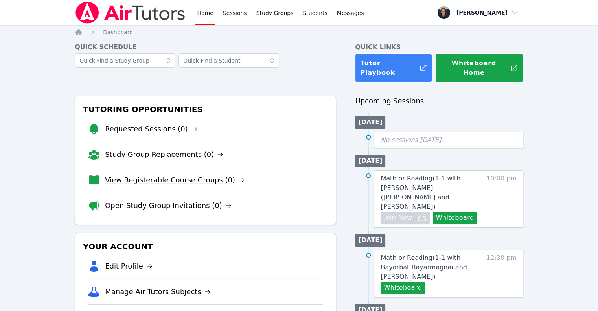
click at [179, 175] on link "View Registerable Course Groups (0)" at bounding box center [175, 180] width 140 height 11
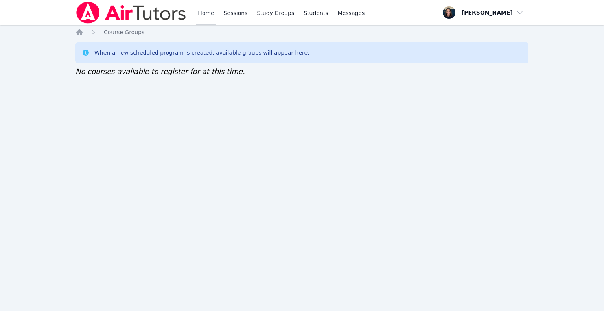
click at [208, 17] on link "Home" at bounding box center [205, 12] width 19 height 25
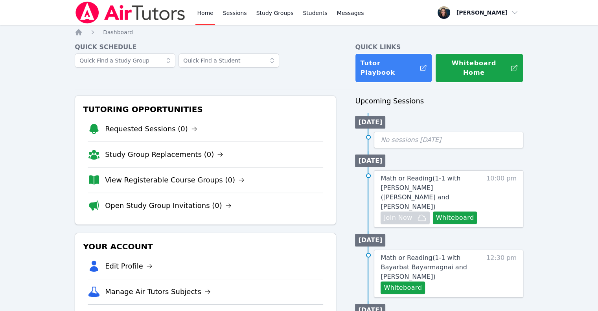
click at [149, 5] on img at bounding box center [130, 13] width 111 height 22
click at [204, 15] on link "Home" at bounding box center [204, 12] width 19 height 25
click at [240, 15] on link "Sessions" at bounding box center [234, 12] width 27 height 25
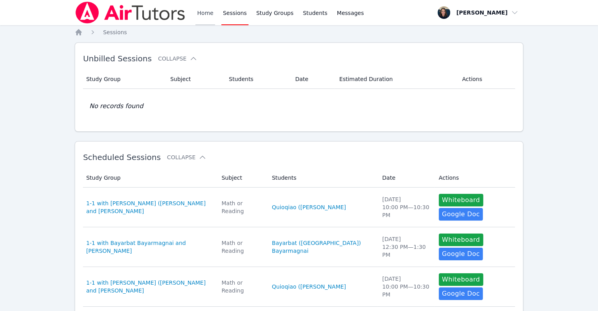
click at [197, 15] on link "Home" at bounding box center [204, 12] width 19 height 25
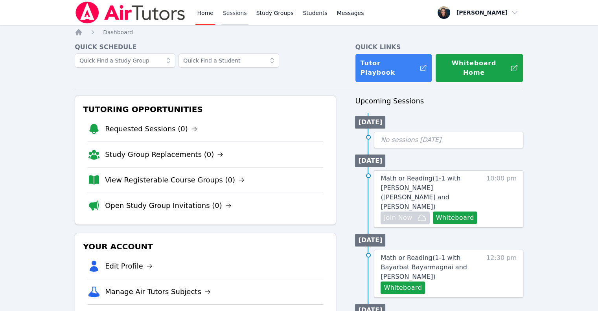
click at [221, 17] on link "Sessions" at bounding box center [234, 12] width 27 height 25
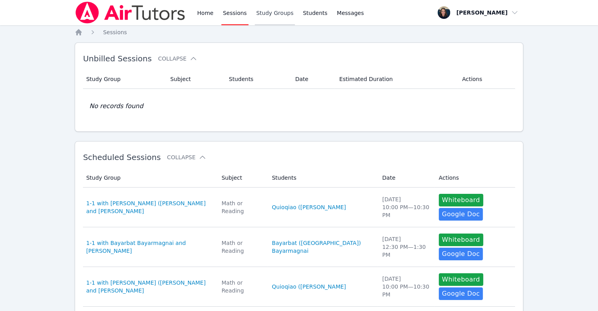
click at [257, 19] on link "Study Groups" at bounding box center [275, 12] width 41 height 25
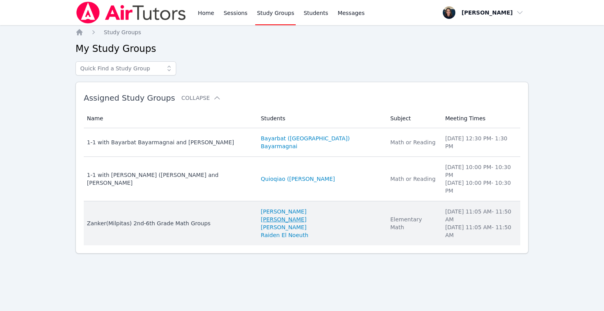
click at [275, 216] on link "[PERSON_NAME]" at bounding box center [284, 220] width 46 height 8
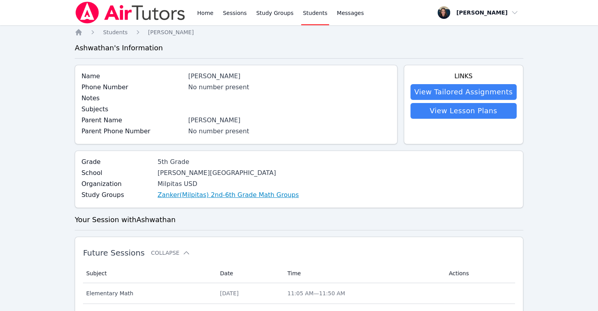
click at [199, 198] on link "Zanker(Milpitas) 2nd-6th Grade Math Groups" at bounding box center [228, 194] width 141 height 9
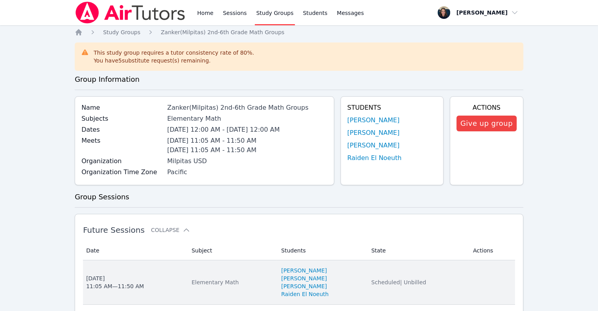
click at [250, 277] on td "Subject Elementary Math" at bounding box center [232, 282] width 90 height 44
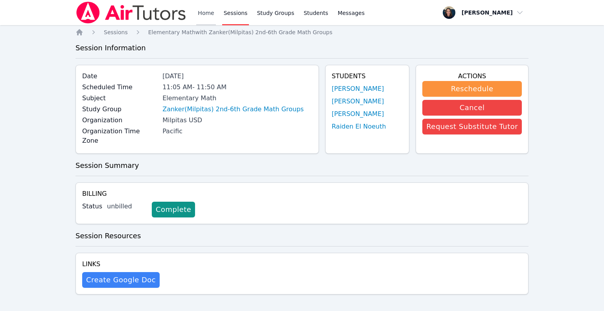
click at [198, 11] on link "Home" at bounding box center [205, 12] width 19 height 25
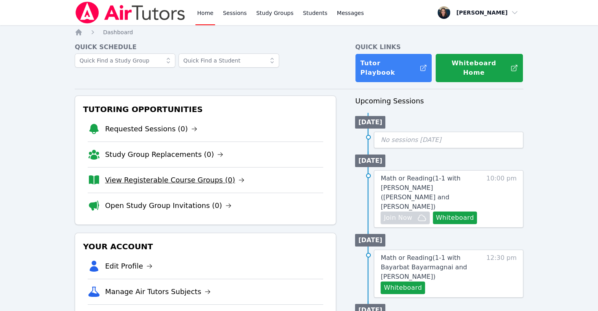
click at [161, 175] on link "View Registerable Course Groups (0)" at bounding box center [175, 180] width 140 height 11
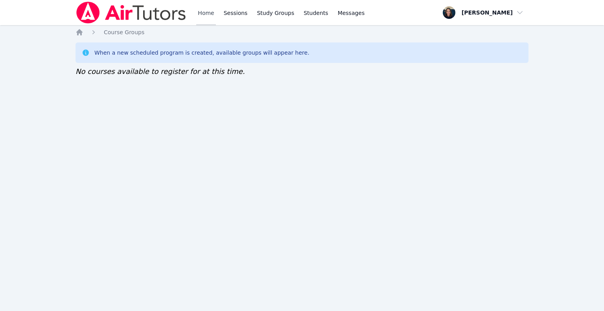
click at [205, 12] on link "Home" at bounding box center [205, 12] width 19 height 25
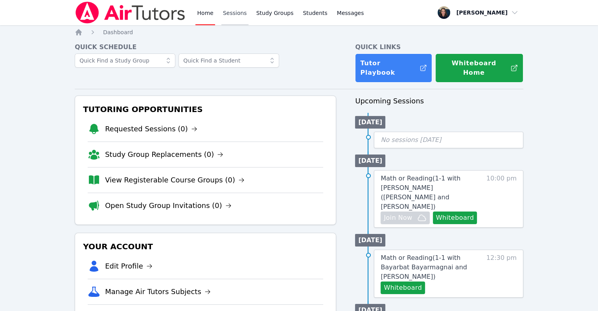
click at [239, 9] on link "Sessions" at bounding box center [234, 12] width 27 height 25
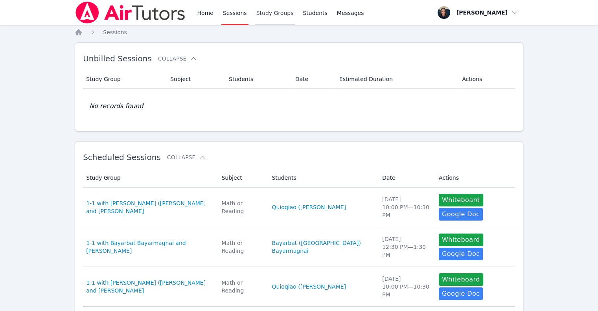
click at [266, 14] on link "Study Groups" at bounding box center [275, 12] width 41 height 25
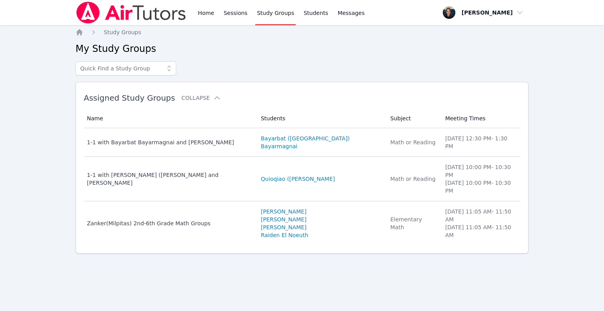
click at [190, 15] on div "Home Sessions Study Groups Students Messages" at bounding box center [221, 12] width 291 height 25
click at [206, 15] on link "Home" at bounding box center [205, 12] width 19 height 25
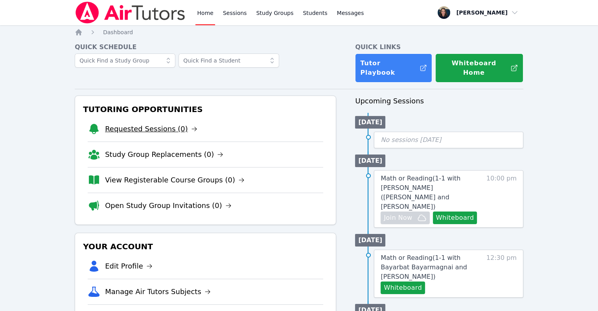
click at [145, 124] on link "Requested Sessions (0)" at bounding box center [151, 129] width 92 height 11
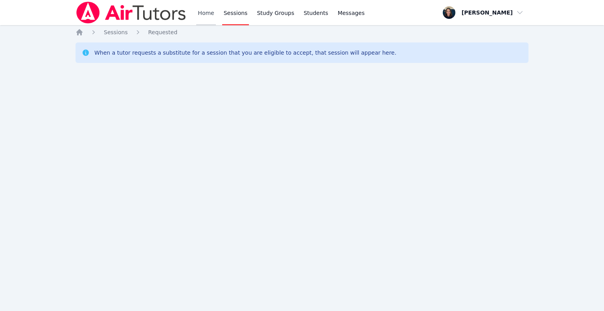
click at [200, 17] on link "Home" at bounding box center [205, 12] width 19 height 25
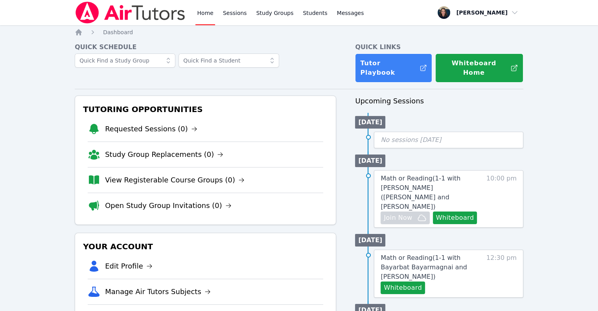
click at [200, 17] on link "Home" at bounding box center [204, 12] width 19 height 25
click at [164, 124] on link "Requested Sessions (0)" at bounding box center [151, 129] width 92 height 11
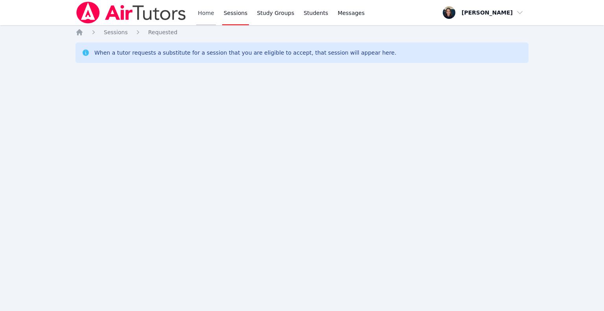
click at [207, 14] on link "Home" at bounding box center [205, 12] width 19 height 25
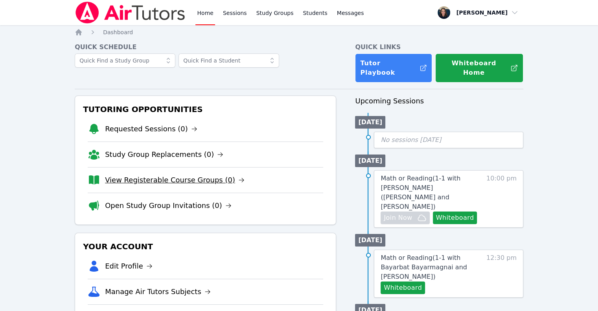
click at [189, 175] on link "View Registerable Course Groups (0)" at bounding box center [175, 180] width 140 height 11
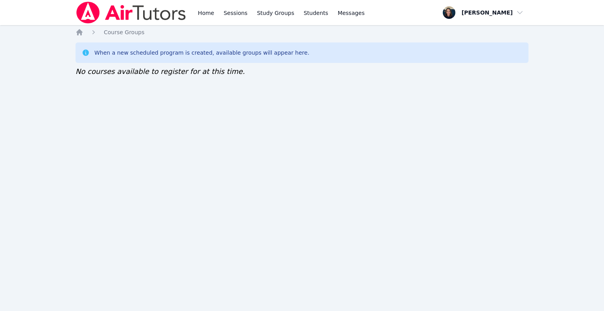
click at [199, 18] on link "Home" at bounding box center [205, 12] width 19 height 25
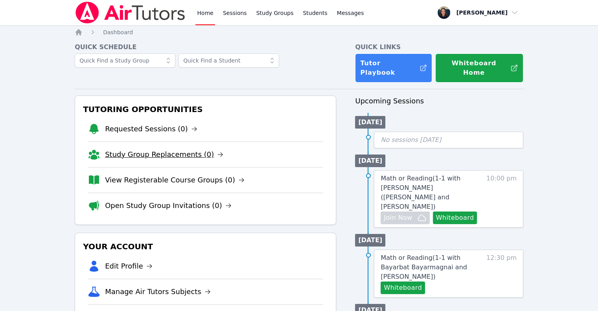
click at [122, 149] on link "Study Group Replacements (0)" at bounding box center [164, 154] width 118 height 11
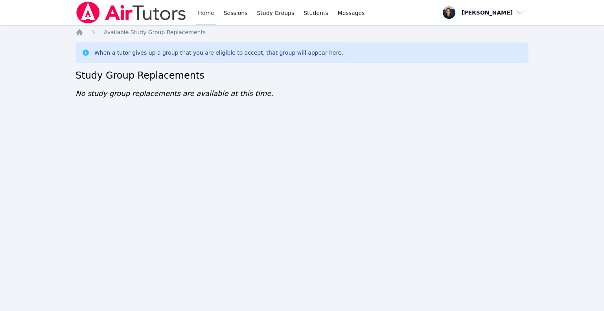
click at [200, 7] on link "Home" at bounding box center [205, 12] width 19 height 25
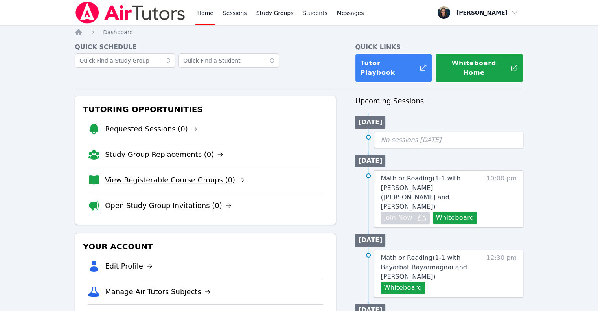
click at [162, 175] on link "View Registerable Course Groups (0)" at bounding box center [175, 180] width 140 height 11
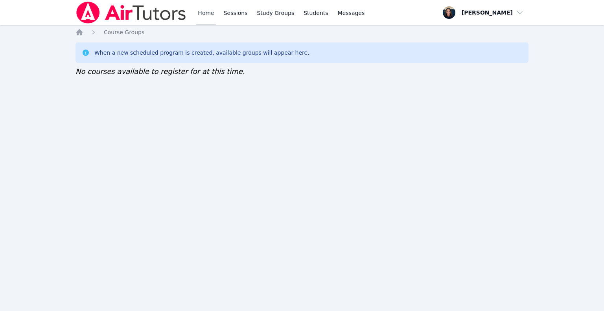
click at [207, 8] on link "Home" at bounding box center [205, 12] width 19 height 25
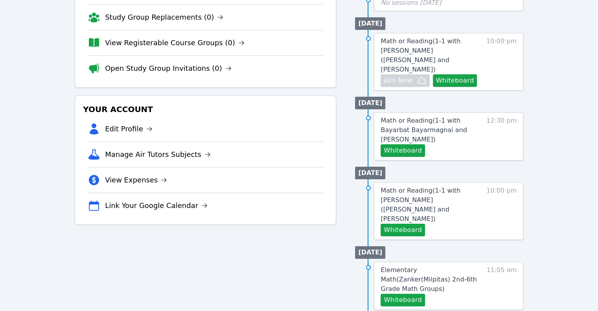
scroll to position [136, 0]
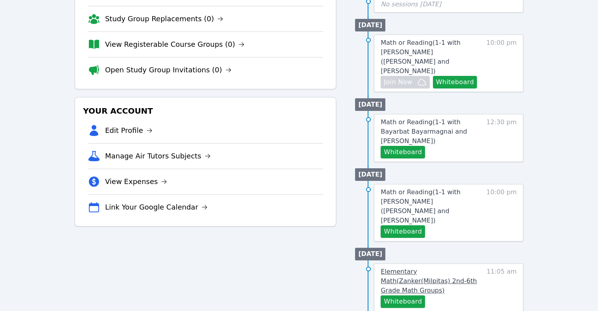
click at [409, 268] on span "Elementary Math ( Zanker(Milpitas) 2nd-6th Grade Math Groups )" at bounding box center [429, 281] width 96 height 26
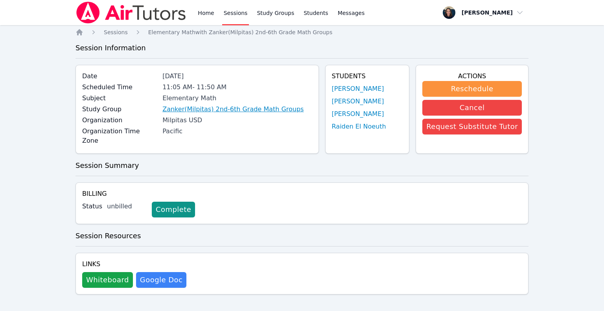
click at [273, 106] on link "Zanker(Milpitas) 2nd-6th Grade Math Groups" at bounding box center [232, 109] width 141 height 9
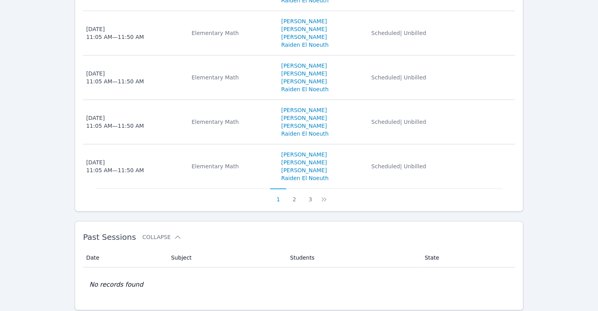
scroll to position [517, 0]
click at [310, 198] on button "3" at bounding box center [310, 194] width 16 height 15
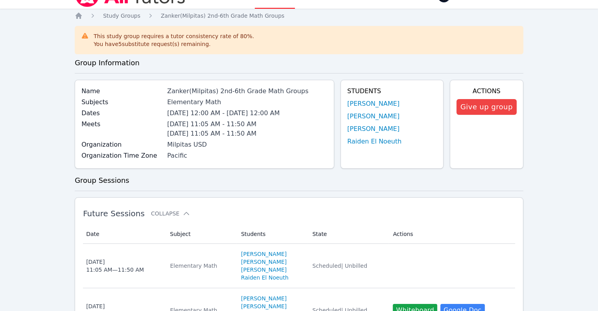
scroll to position [13, 0]
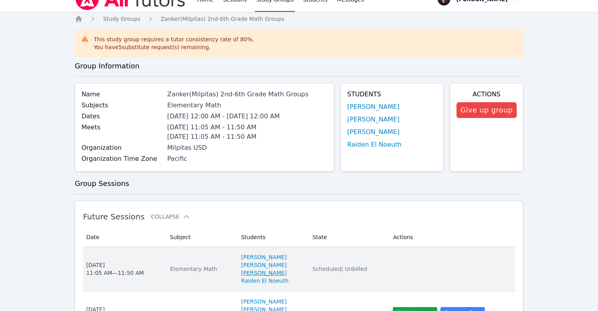
click at [241, 274] on link "[PERSON_NAME]" at bounding box center [264, 273] width 46 height 8
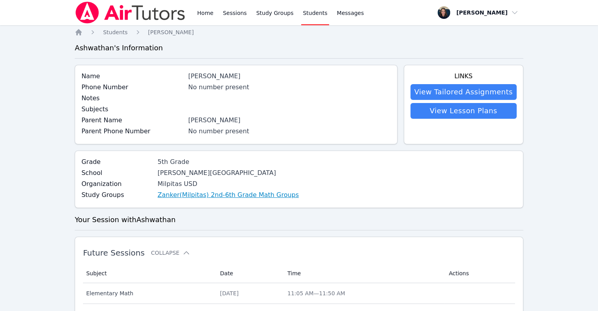
click at [207, 197] on link "Zanker(Milpitas) 2nd-6th Grade Math Groups" at bounding box center [228, 194] width 141 height 9
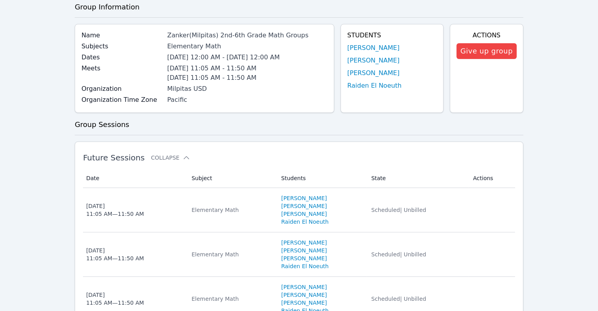
scroll to position [73, 0]
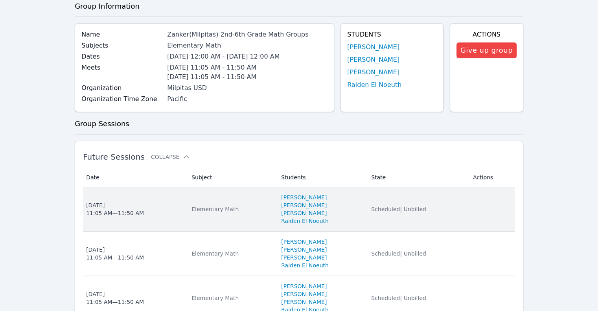
click at [215, 207] on div "Elementary Math" at bounding box center [232, 209] width 80 height 8
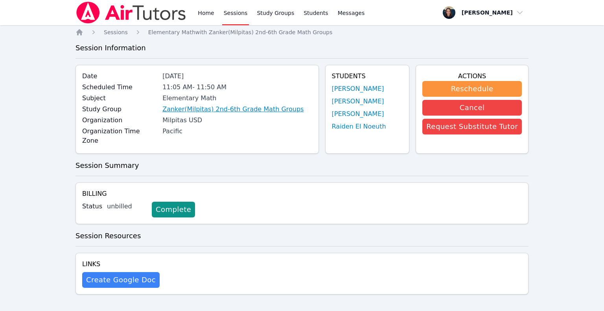
click at [266, 109] on link "Zanker(Milpitas) 2nd-6th Grade Math Groups" at bounding box center [232, 109] width 141 height 9
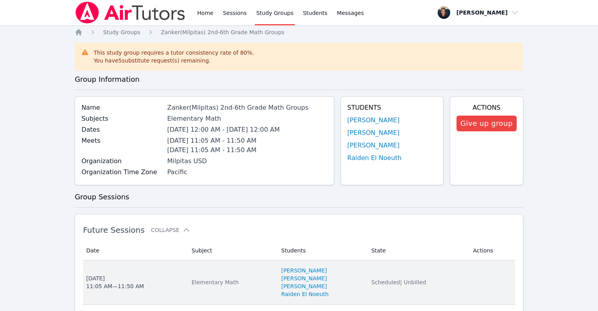
click at [177, 286] on td "Date [DATE] 11:05 AM — 11:50 AM" at bounding box center [135, 282] width 104 height 44
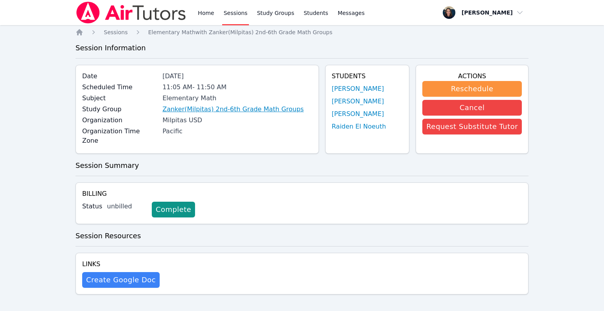
click at [186, 107] on link "Zanker(Milpitas) 2nd-6th Grade Math Groups" at bounding box center [232, 109] width 141 height 9
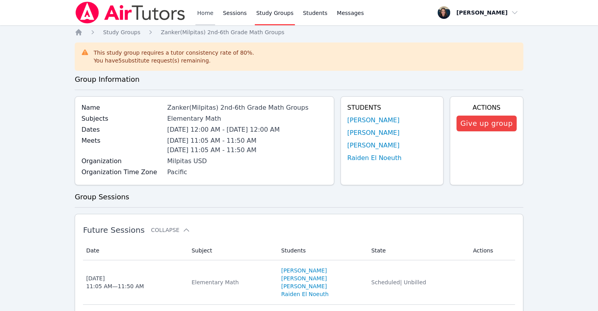
click at [200, 18] on link "Home" at bounding box center [204, 12] width 19 height 25
